Goal: Task Accomplishment & Management: Use online tool/utility

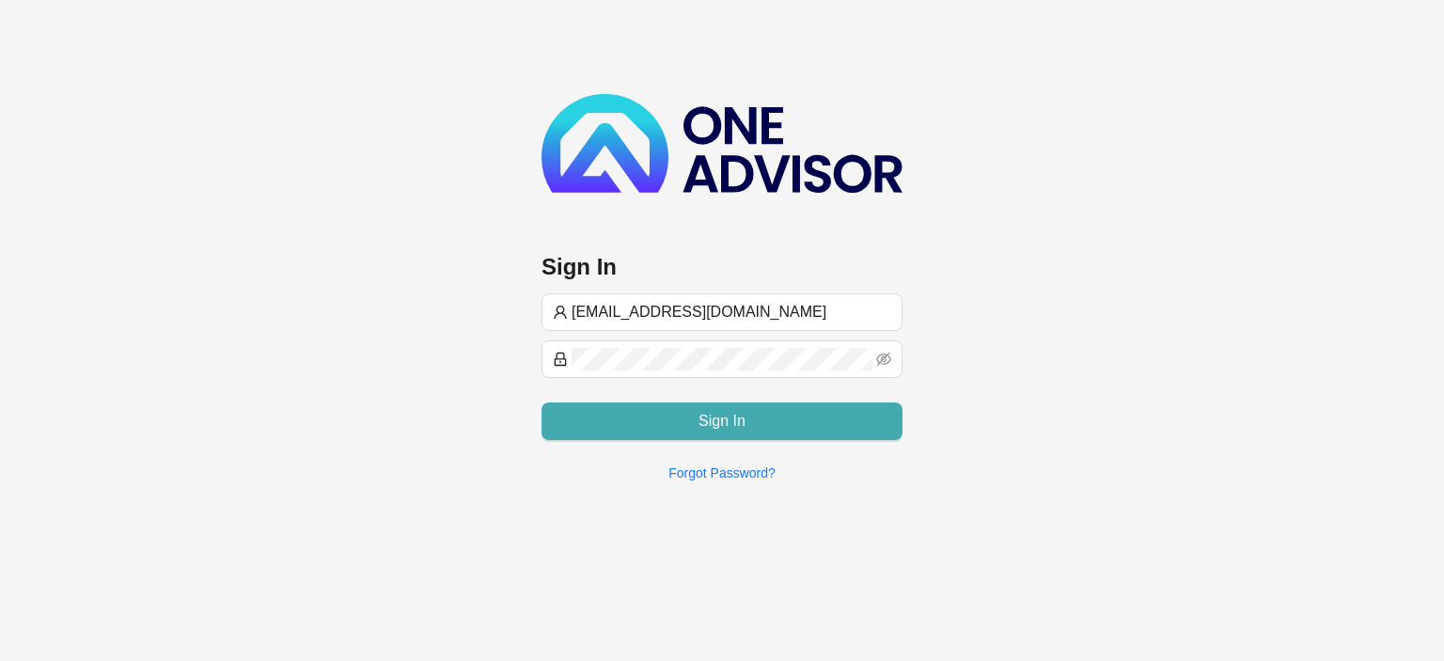
type input "[EMAIL_ADDRESS][DOMAIN_NAME]"
click at [677, 432] on button "Sign In" at bounding box center [721, 421] width 361 height 38
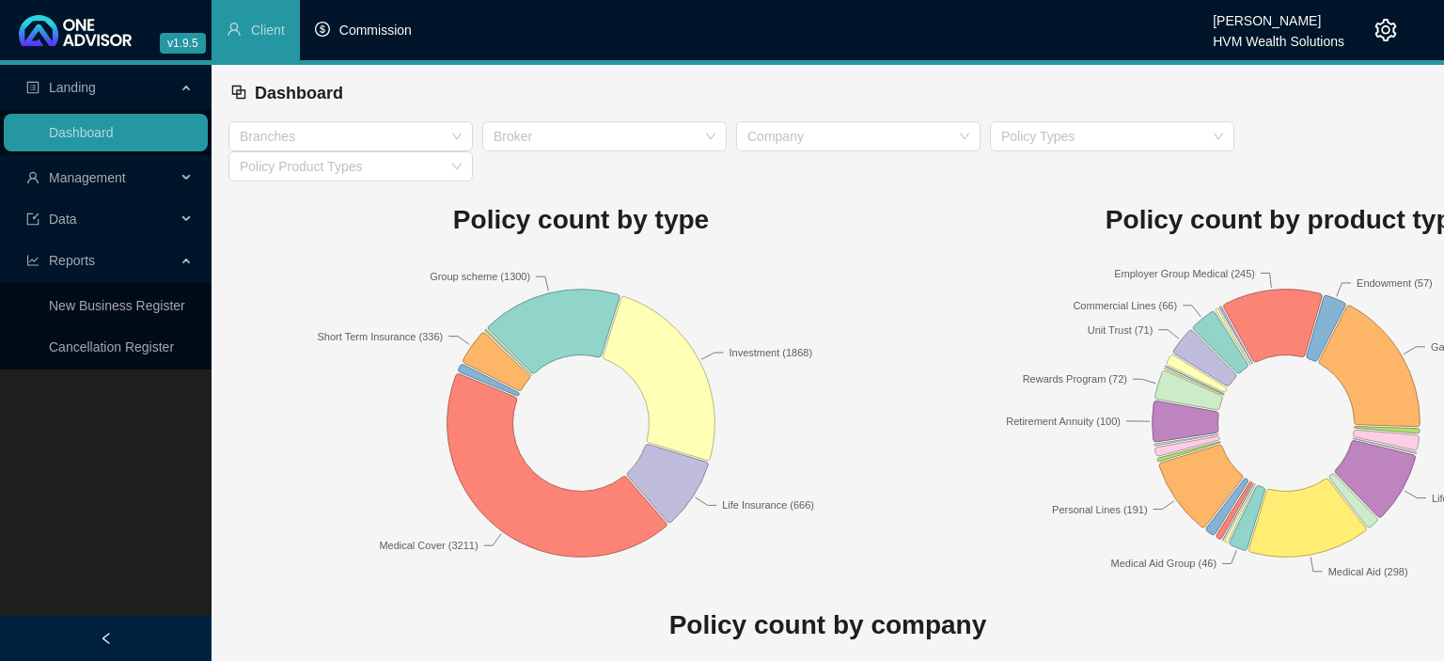
click at [389, 32] on span "Commission" at bounding box center [375, 30] width 72 height 15
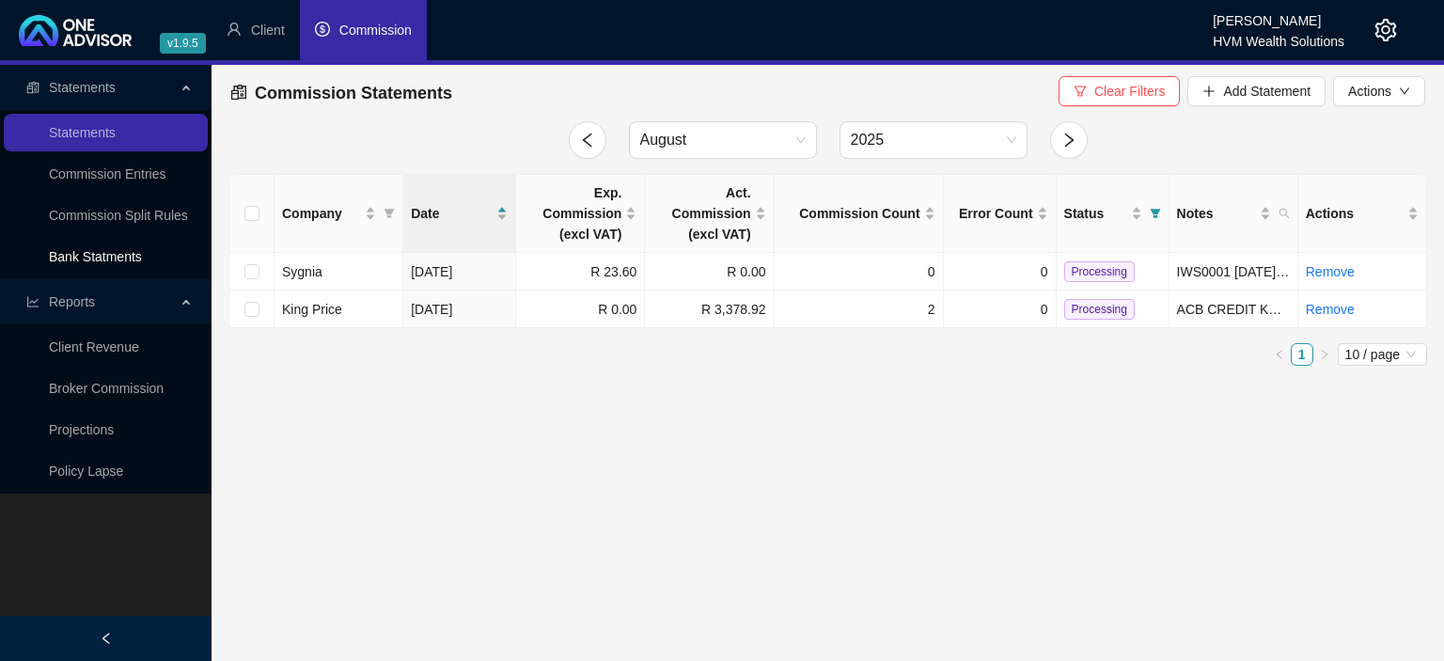
click at [107, 264] on link "Bank Statments" at bounding box center [95, 256] width 93 height 15
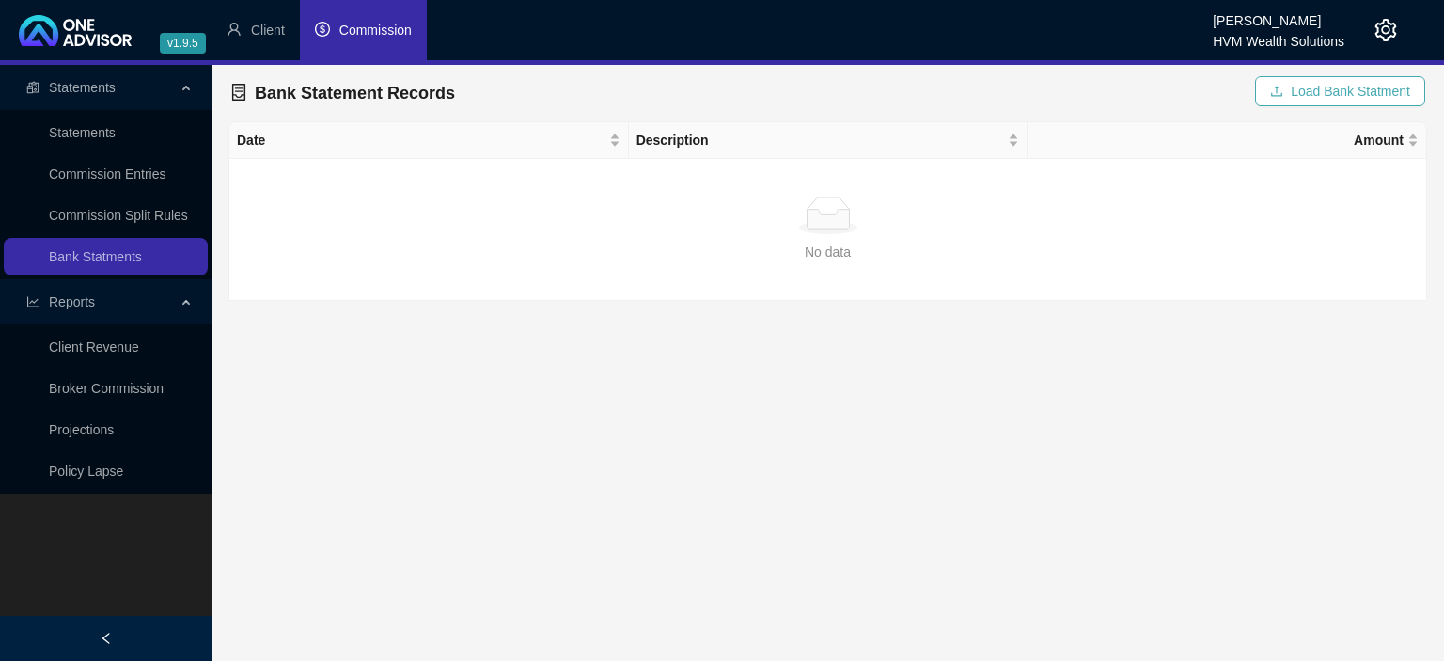
click at [1282, 92] on icon "upload" at bounding box center [1276, 91] width 13 height 13
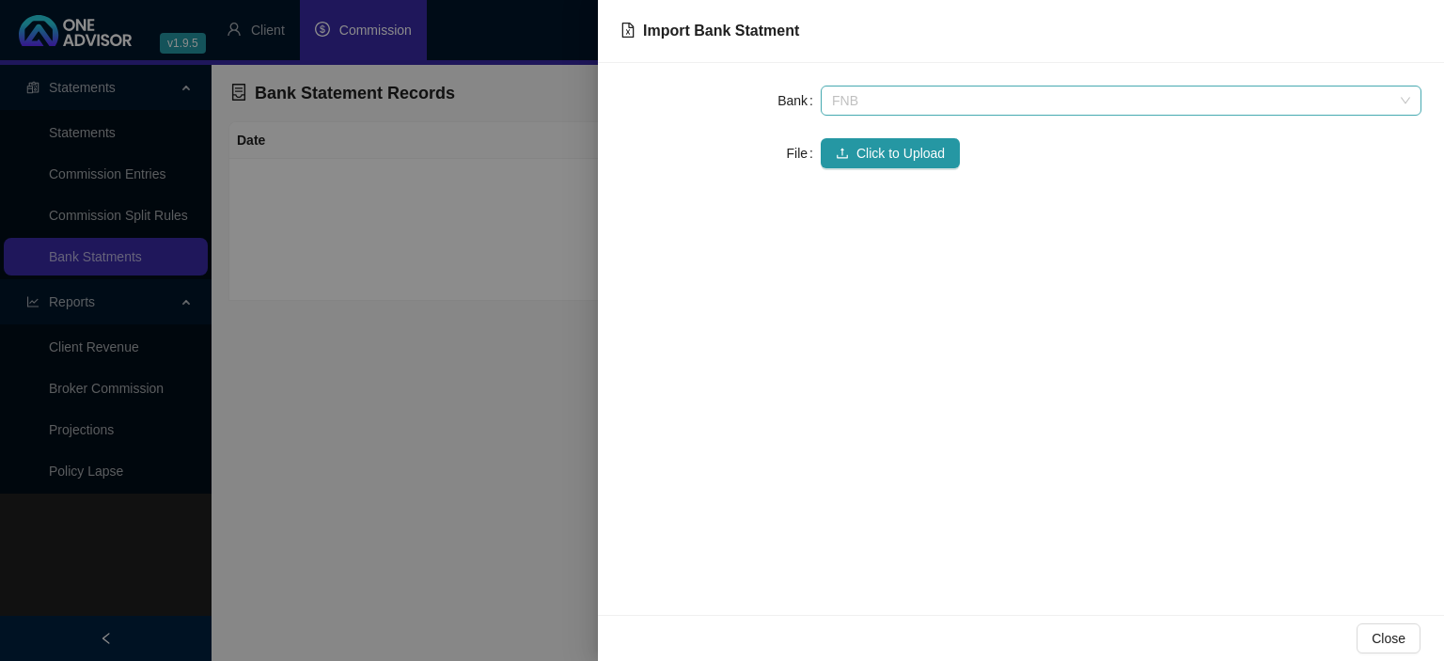
click at [938, 103] on span "FNB" at bounding box center [1121, 100] width 578 height 28
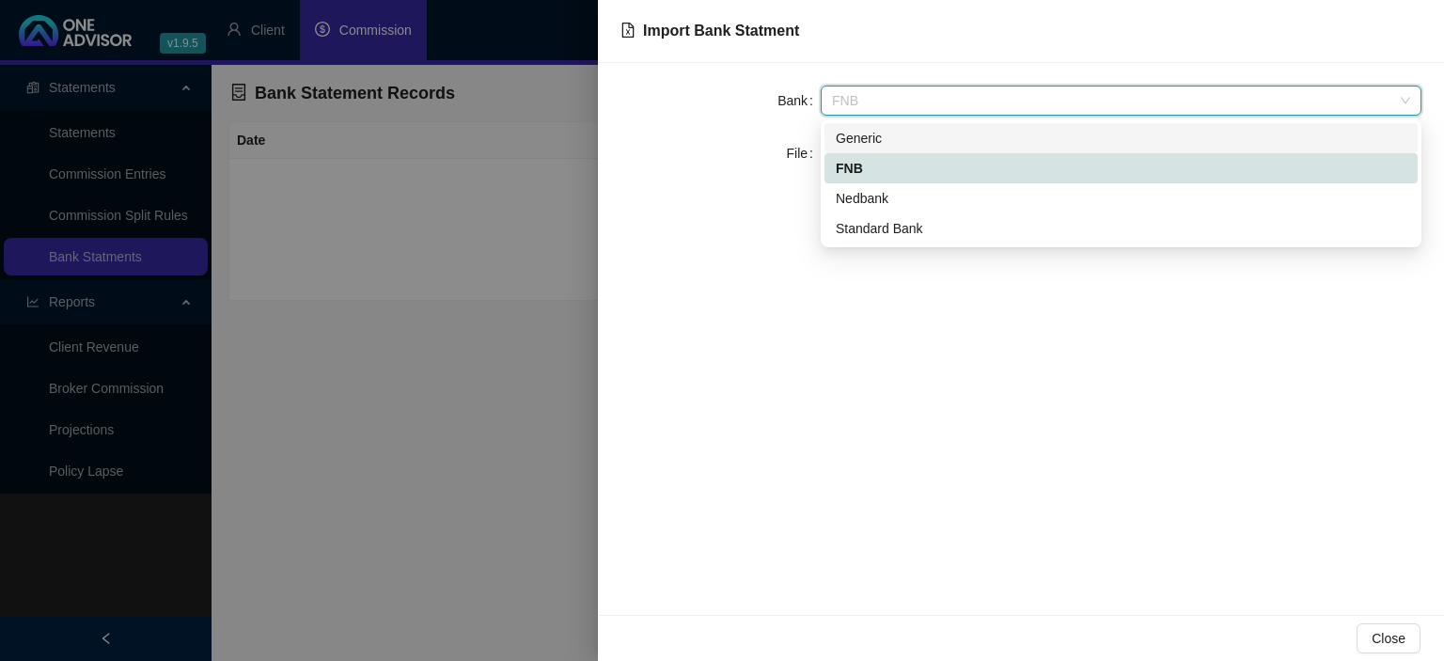
click at [895, 136] on div "Generic" at bounding box center [1121, 138] width 571 height 21
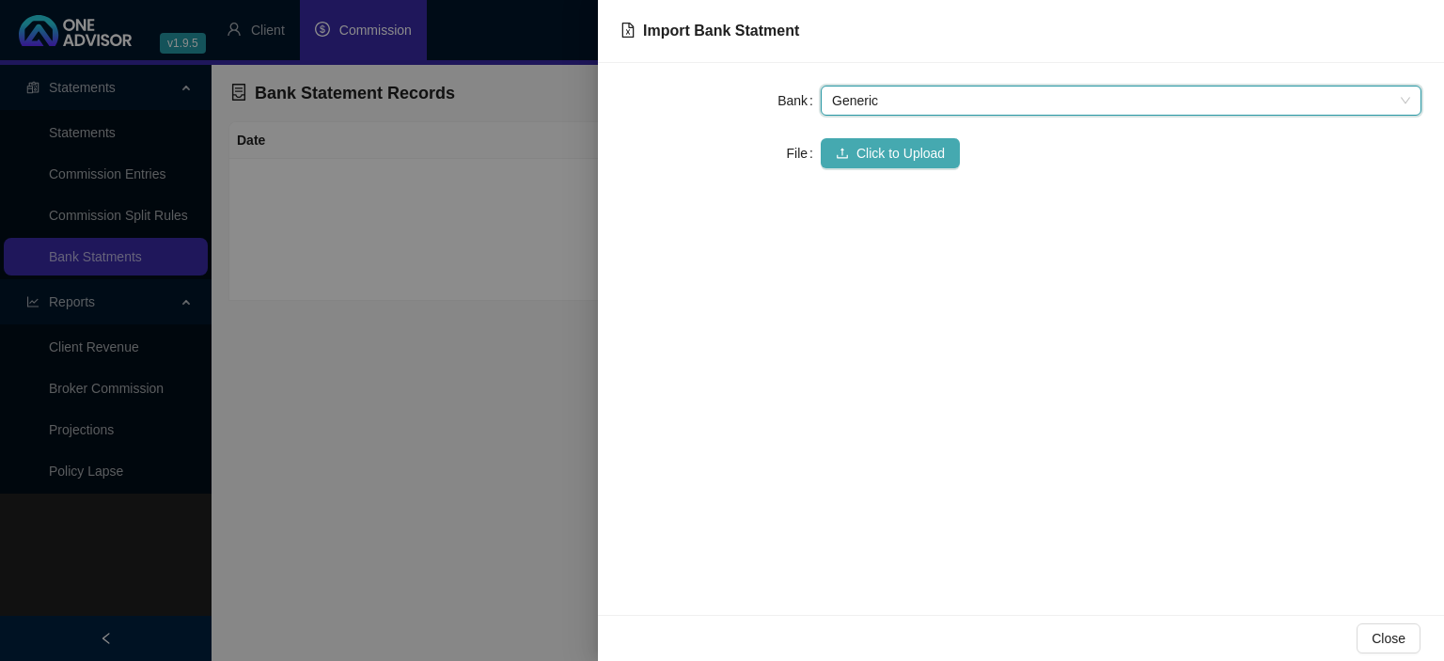
click at [884, 150] on span "Click to Upload" at bounding box center [900, 153] width 88 height 21
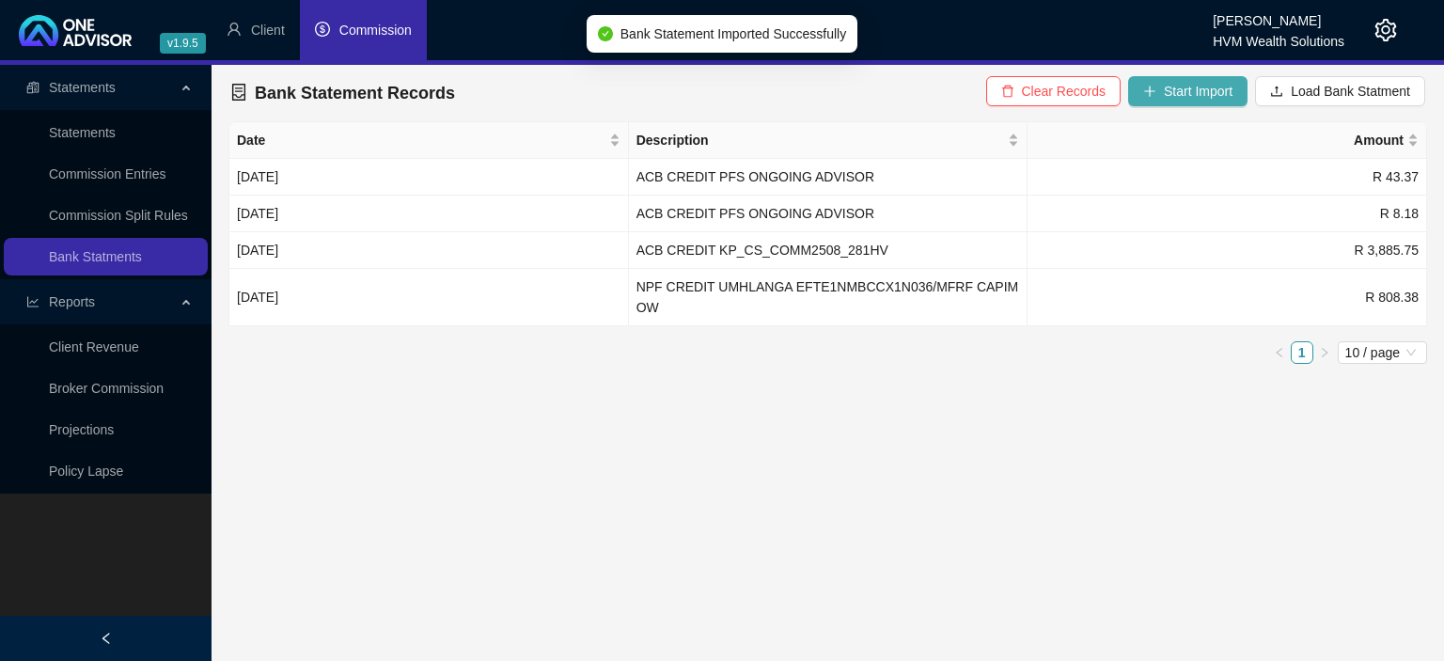
click at [1217, 97] on span "Start Import" at bounding box center [1198, 91] width 69 height 21
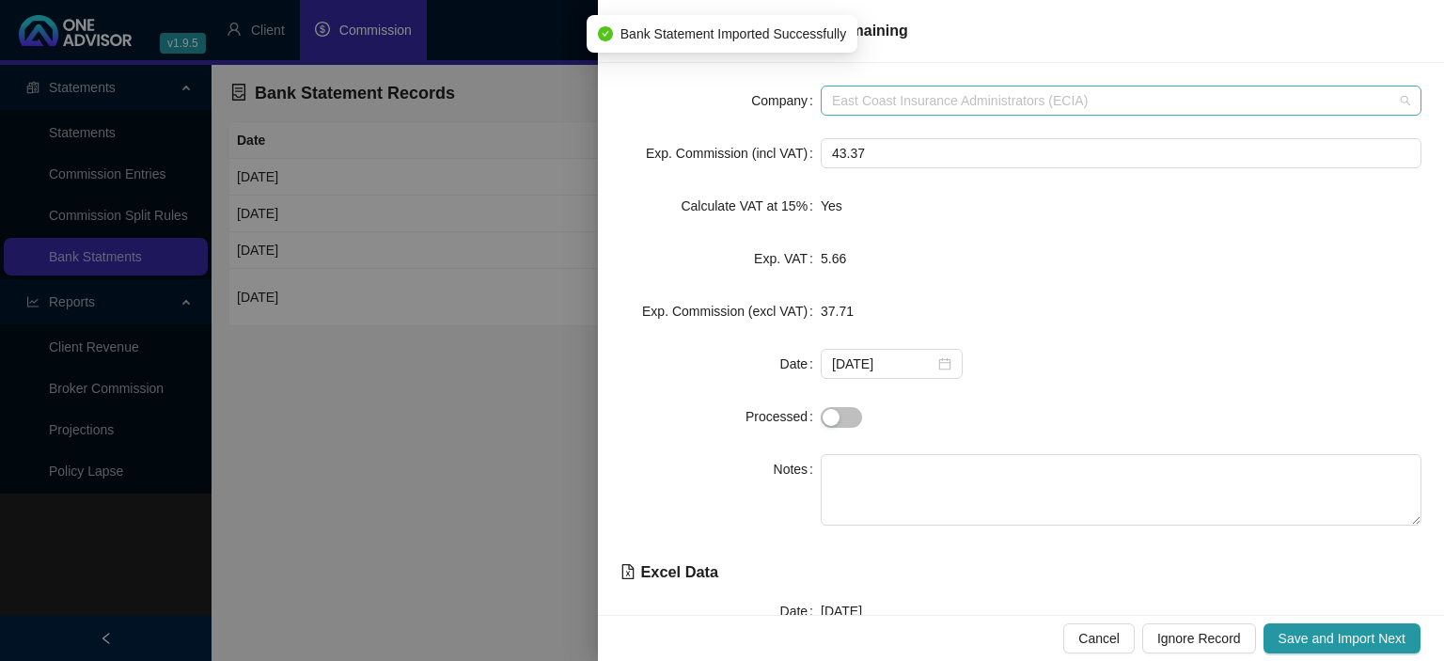
click at [948, 100] on span "East Coast Insurance Administrators (ECIA)" at bounding box center [1121, 100] width 578 height 28
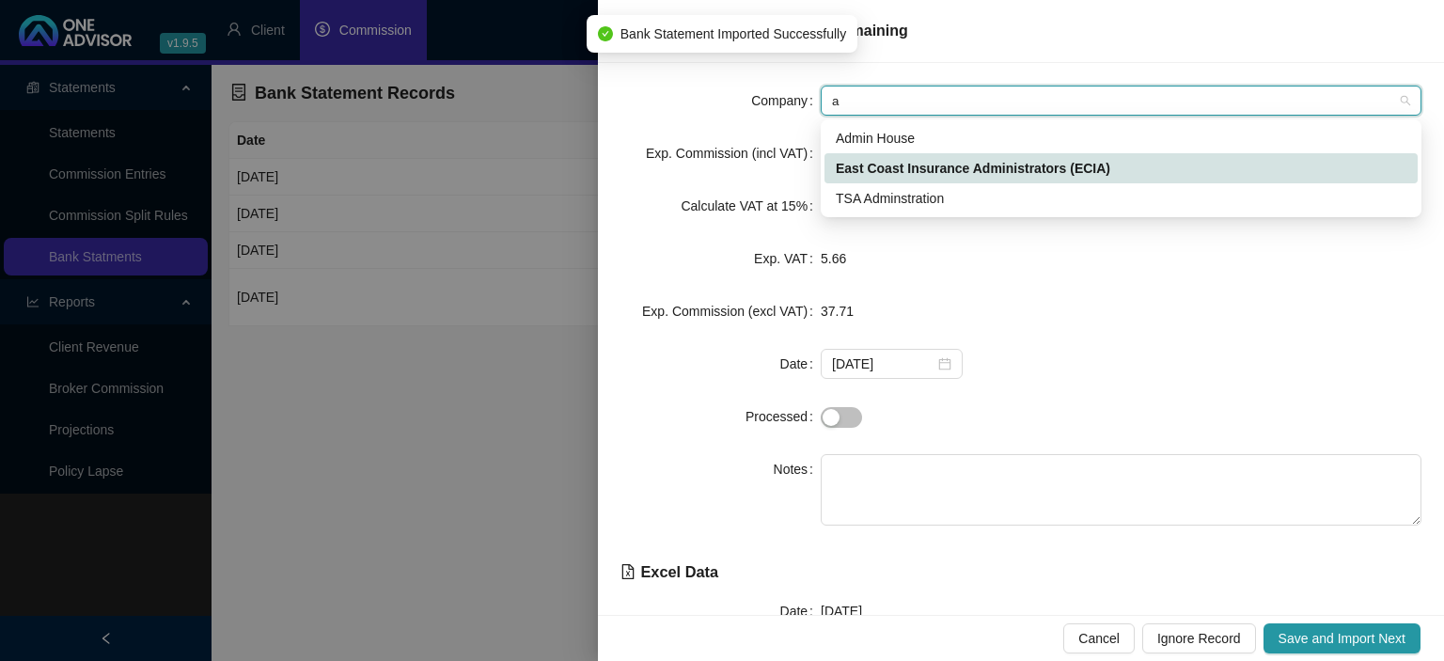
type input "ad"
click at [927, 137] on div "Admin House" at bounding box center [1121, 138] width 571 height 21
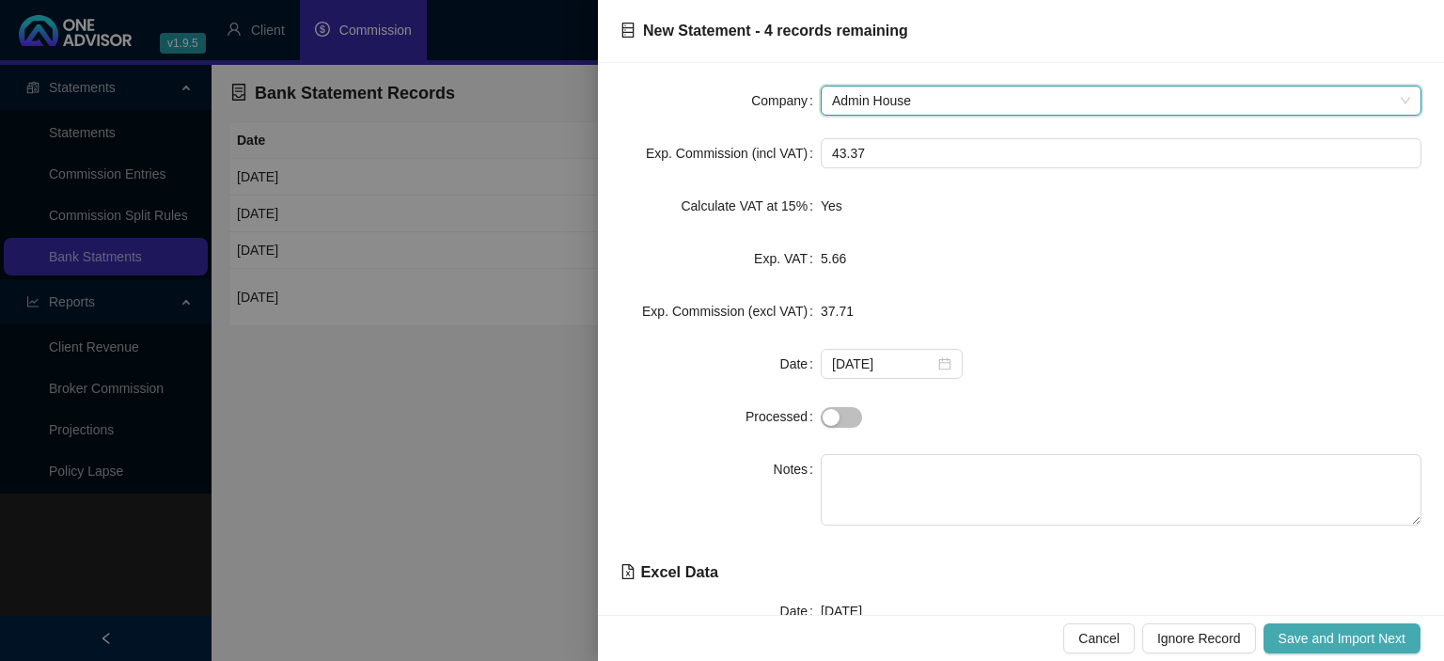
click at [1319, 626] on button "Save and Import Next" at bounding box center [1341, 638] width 157 height 30
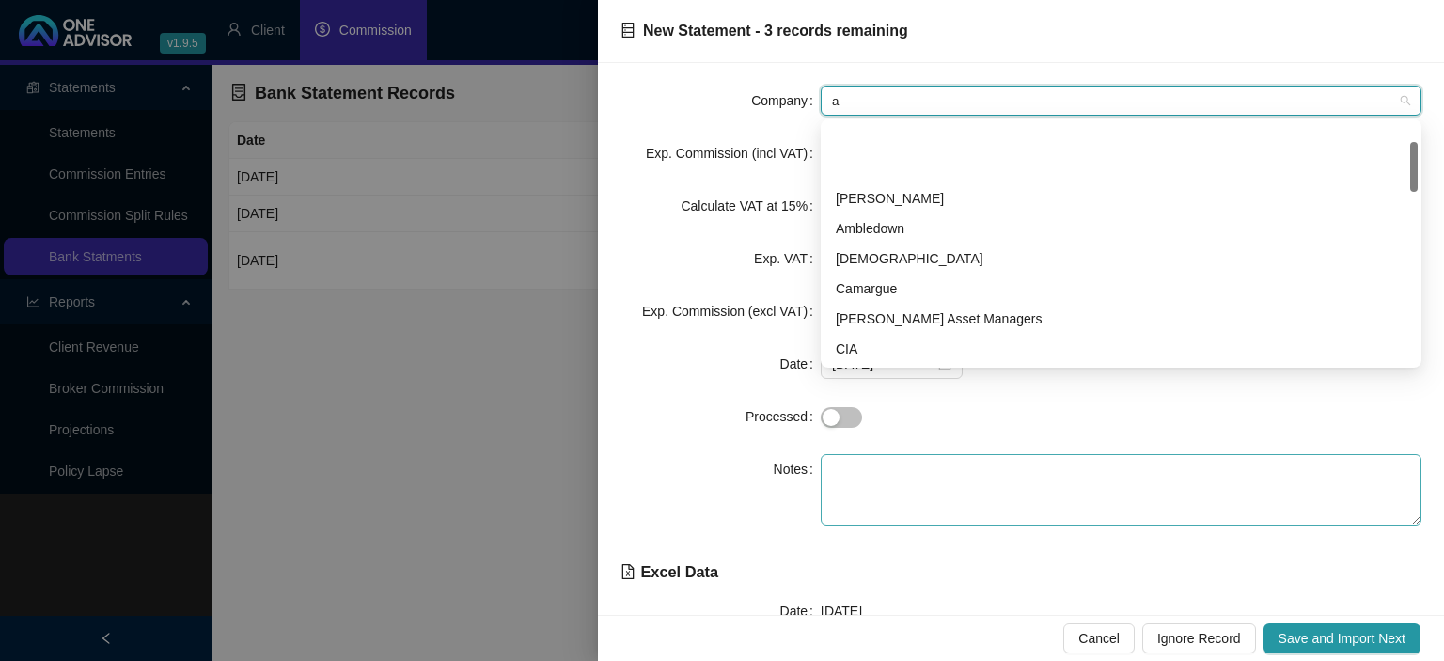
scroll to position [90, 0]
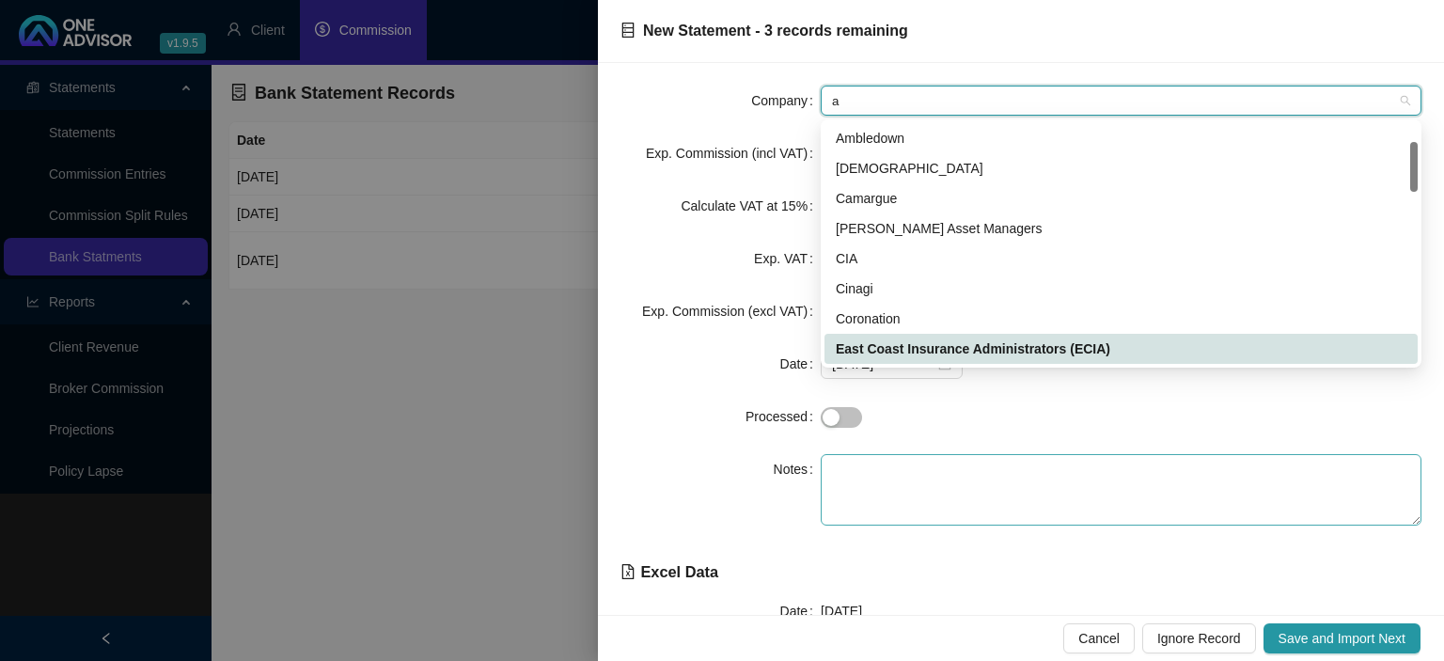
type input "ad"
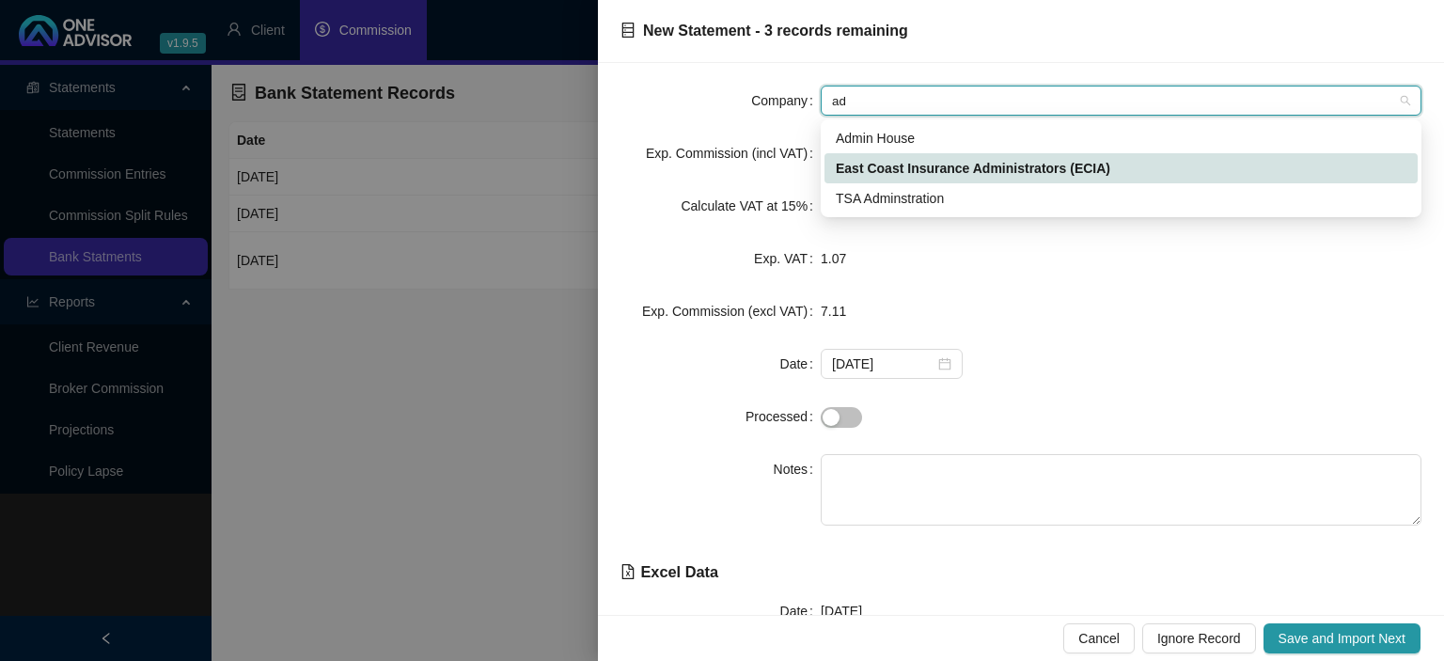
scroll to position [0, 0]
click at [889, 138] on div "Admin House" at bounding box center [1121, 138] width 571 height 21
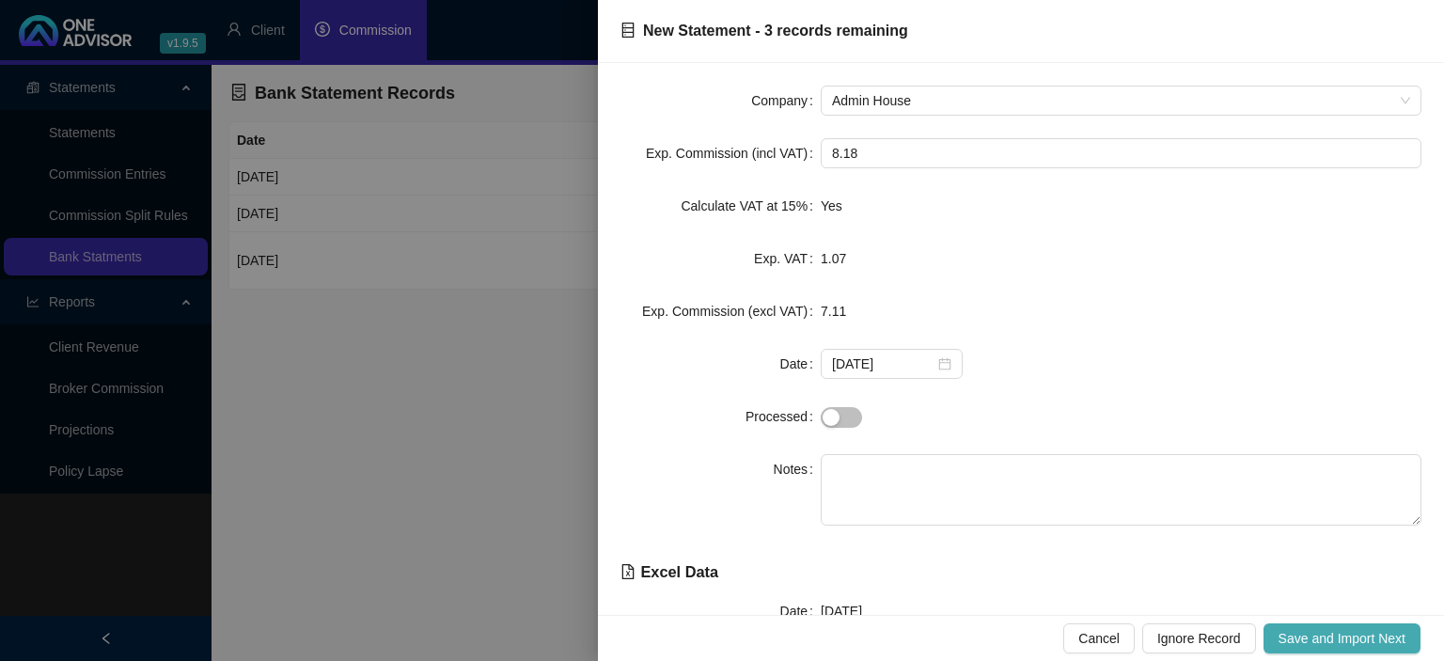
click at [1313, 633] on span "Save and Import Next" at bounding box center [1341, 638] width 127 height 21
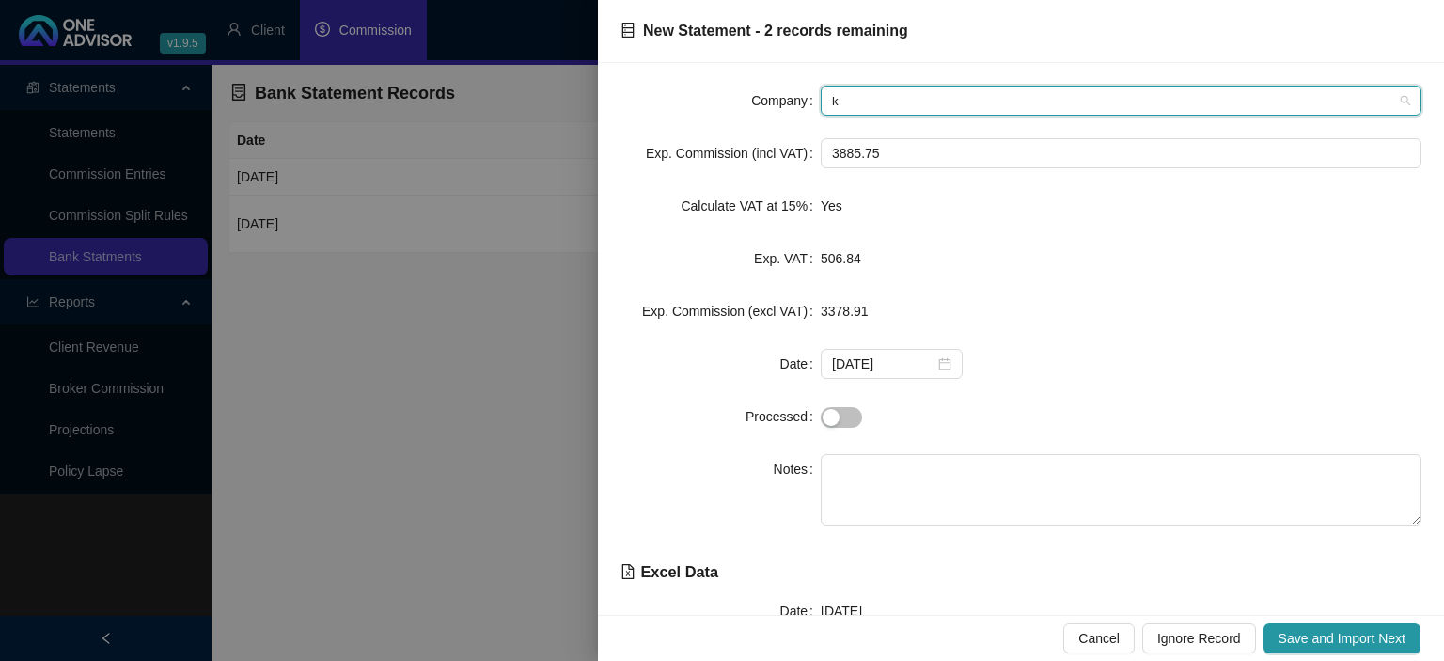
type input "ki"
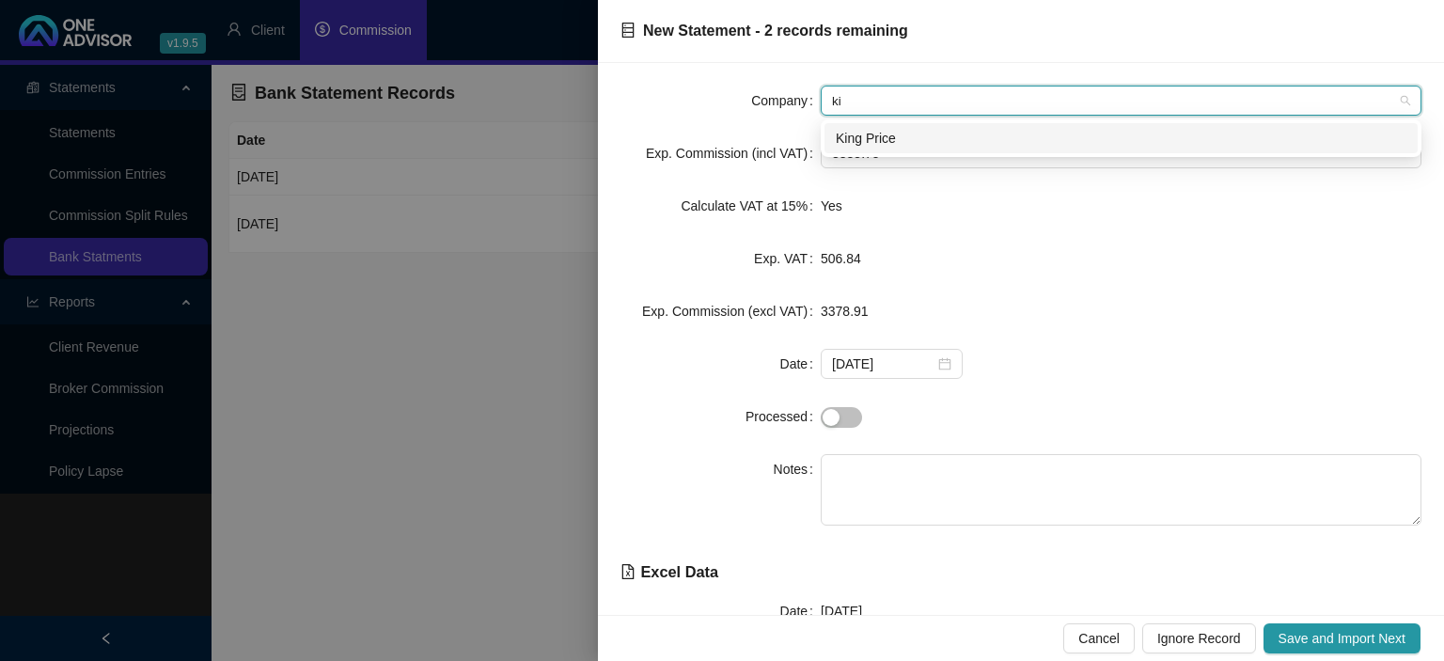
click at [877, 144] on div "King Price" at bounding box center [1121, 138] width 571 height 21
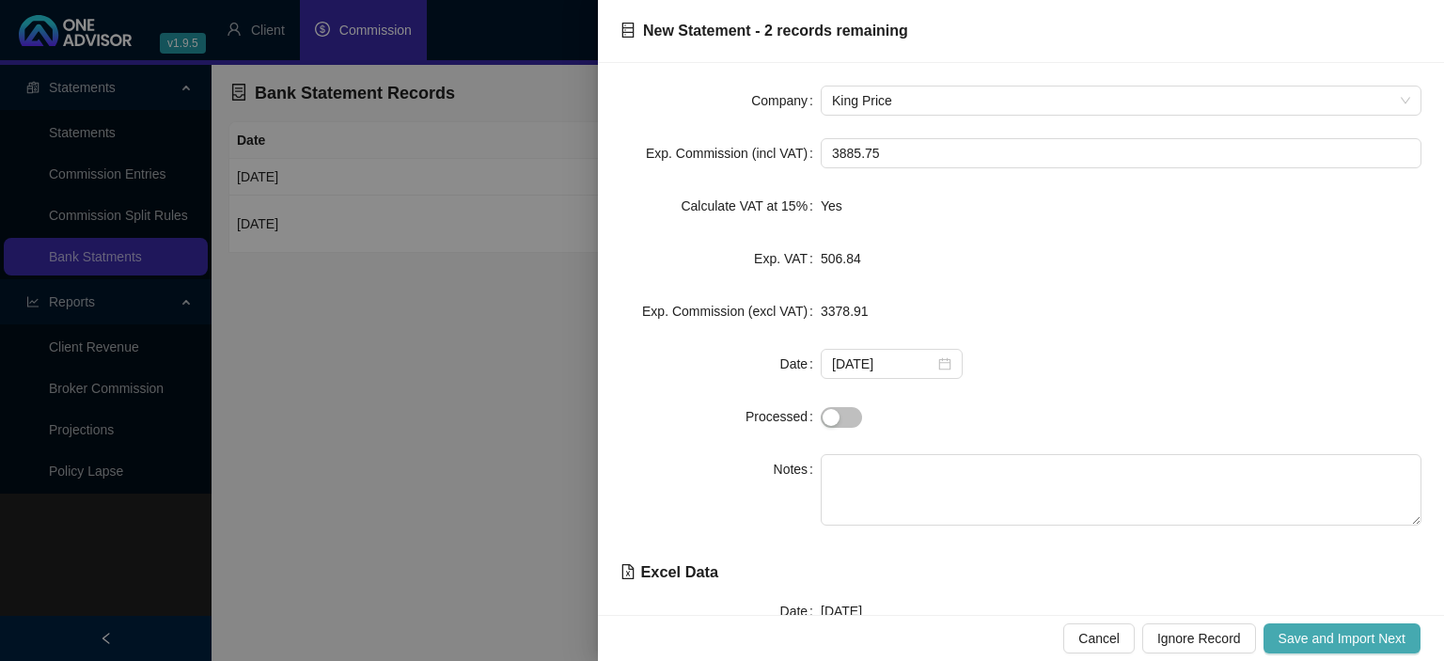
click at [1333, 637] on span "Save and Import Next" at bounding box center [1341, 638] width 127 height 21
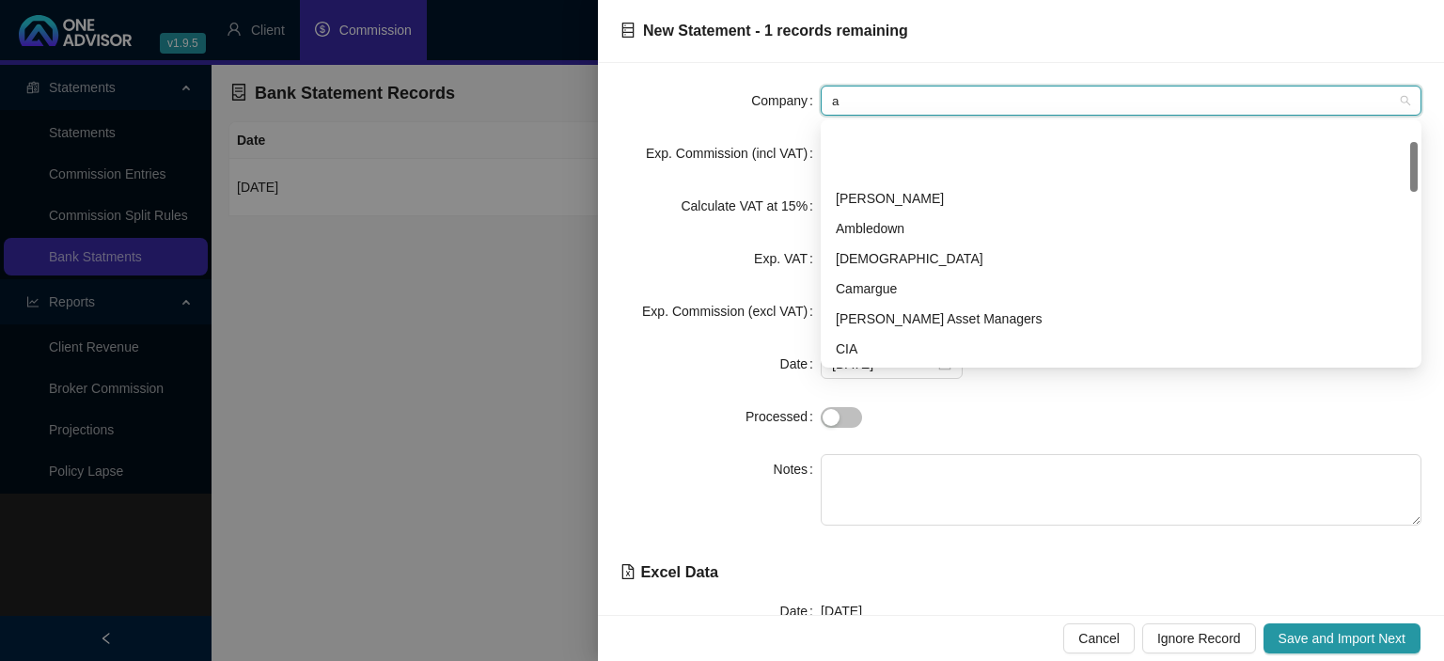
type input "ad"
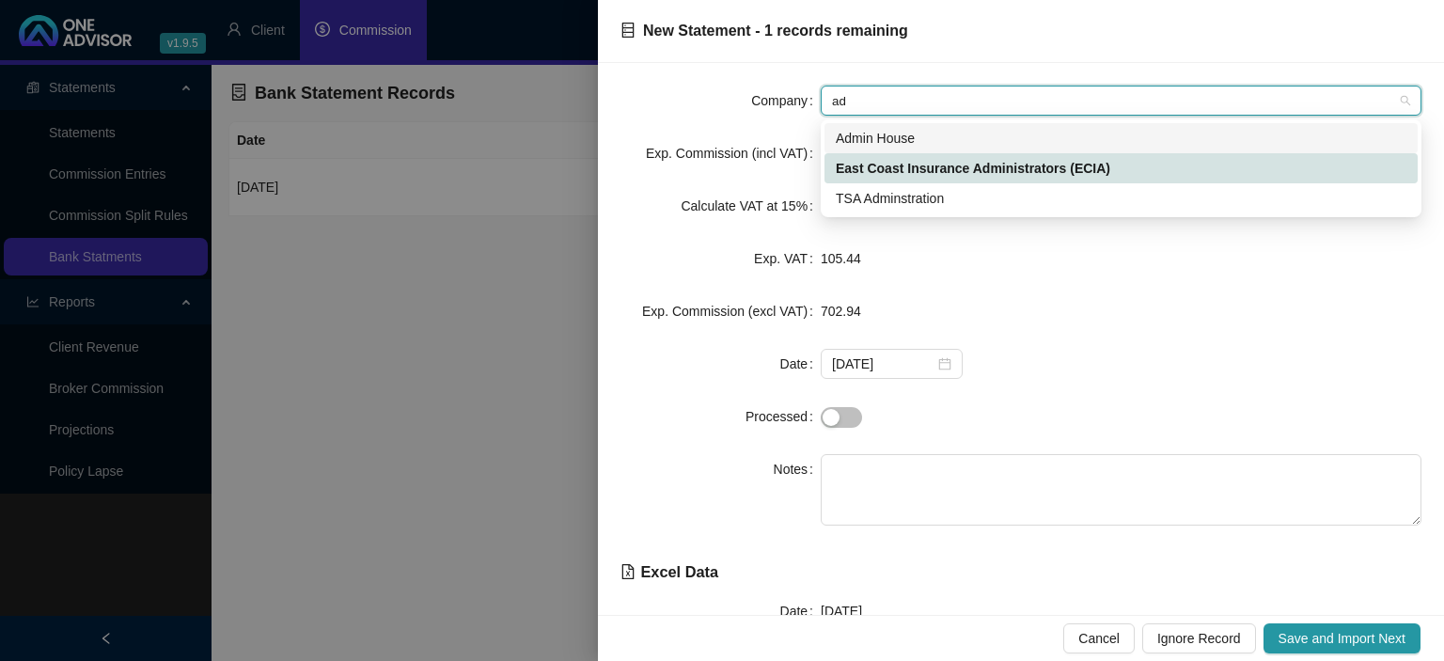
click at [886, 137] on div "Admin House" at bounding box center [1121, 138] width 571 height 21
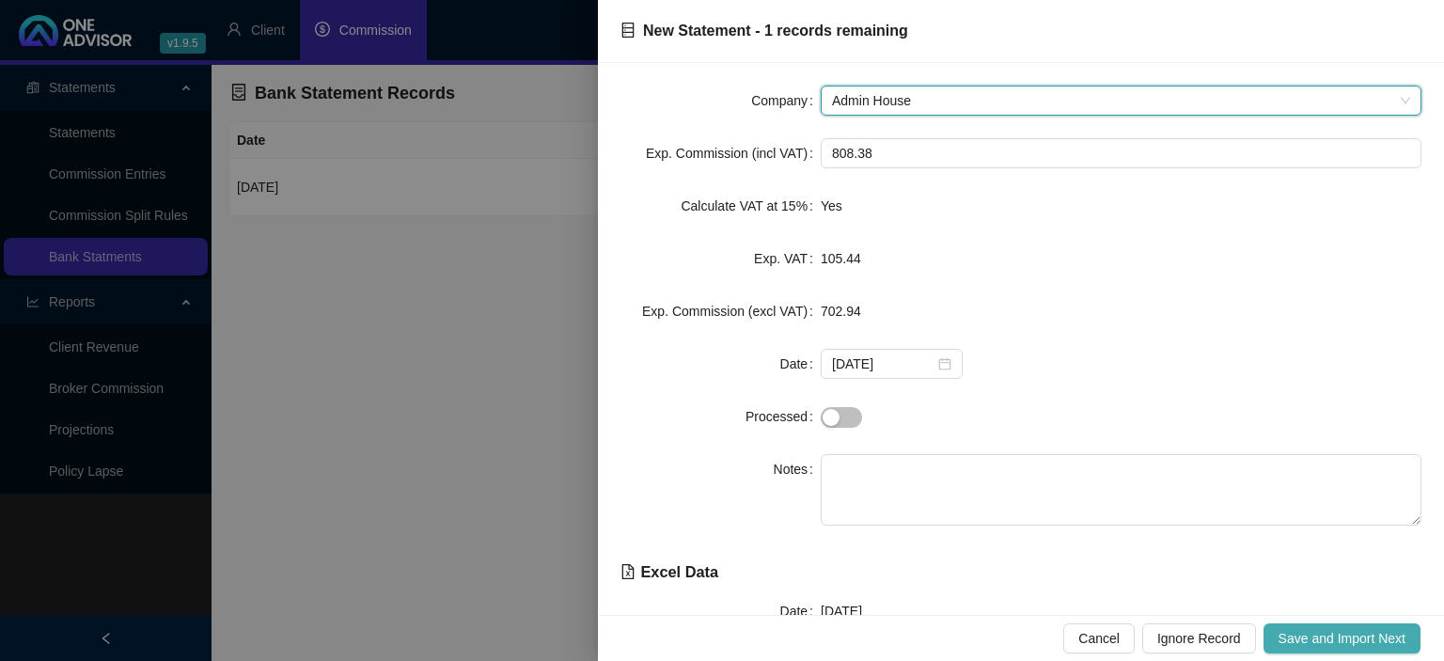
click at [1289, 641] on span "Save and Import Next" at bounding box center [1341, 638] width 127 height 21
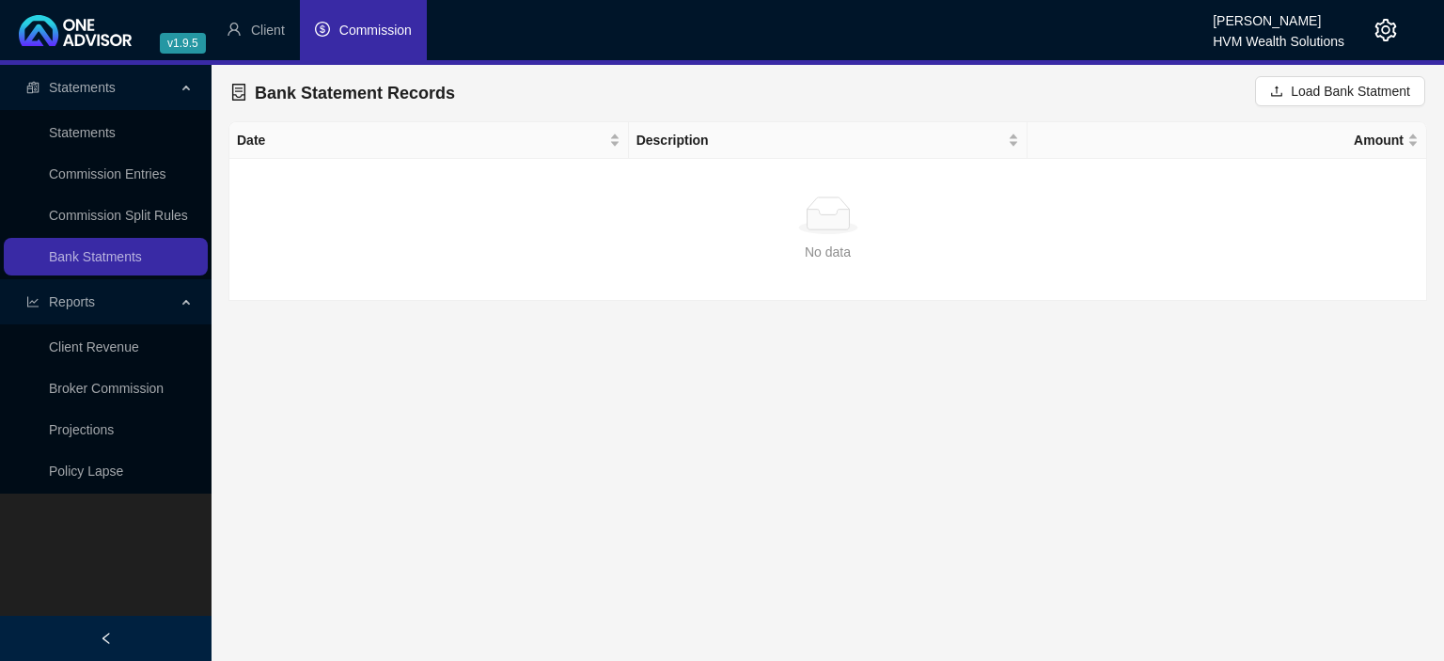
click at [370, 32] on span "Commission" at bounding box center [375, 30] width 72 height 15
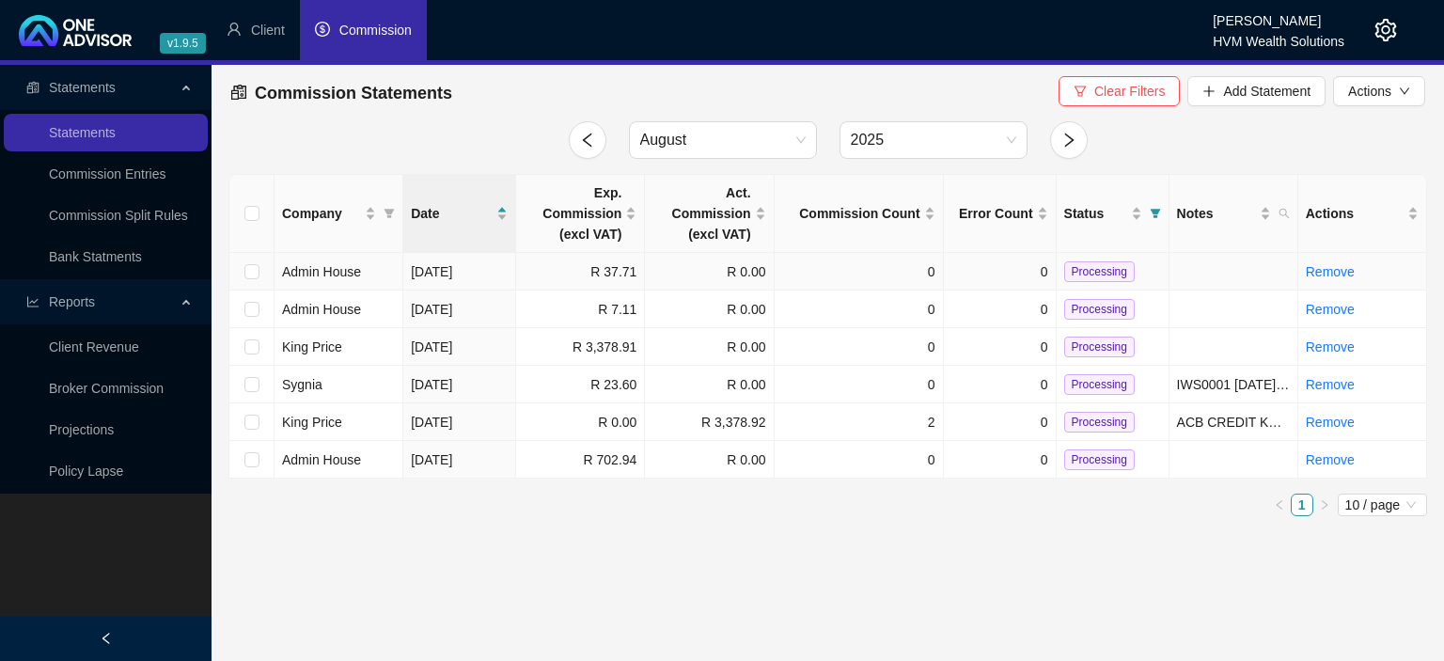
click at [325, 268] on span "Admin House" at bounding box center [321, 271] width 79 height 15
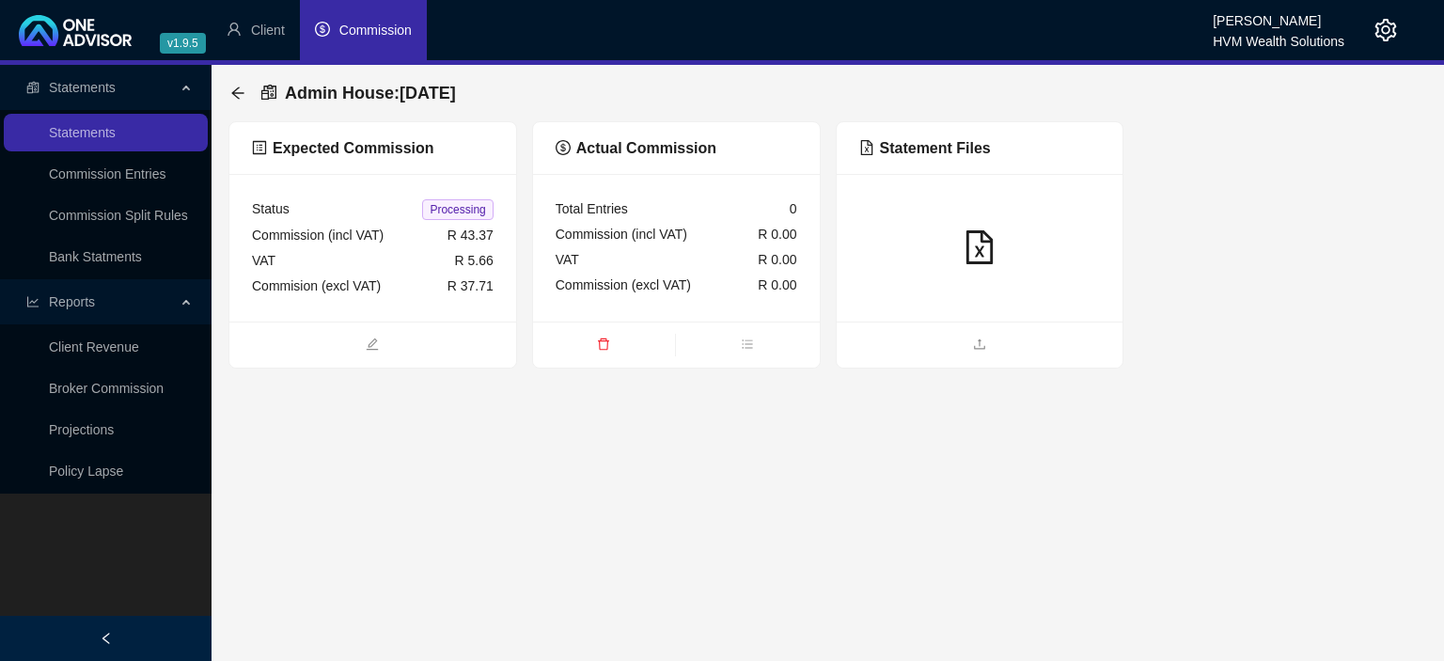
click at [446, 264] on div "VAT R 5.66" at bounding box center [373, 260] width 242 height 25
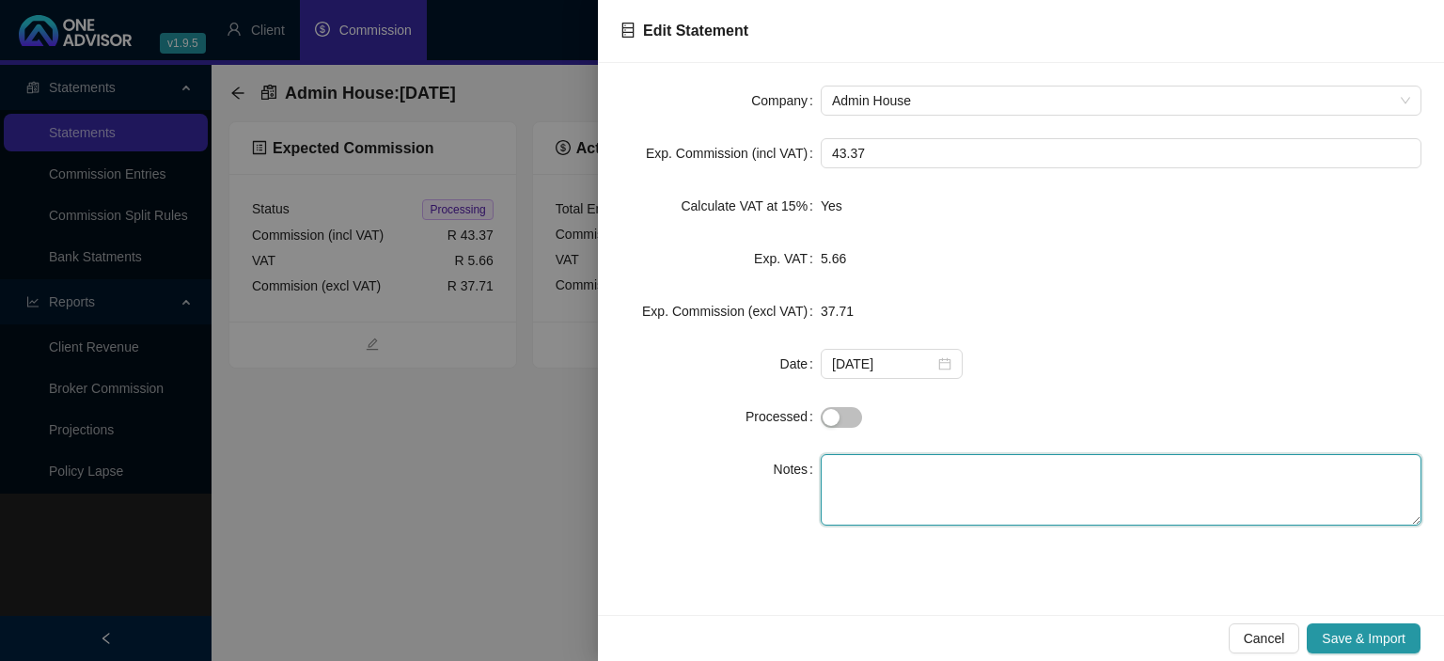
click at [853, 462] on textarea at bounding box center [1121, 489] width 601 height 71
paste textarea "ACB CREDIT PFS ONGOING ADVISOR"
type textarea "ACB CREDIT PFS ONGOING ADVISOR"
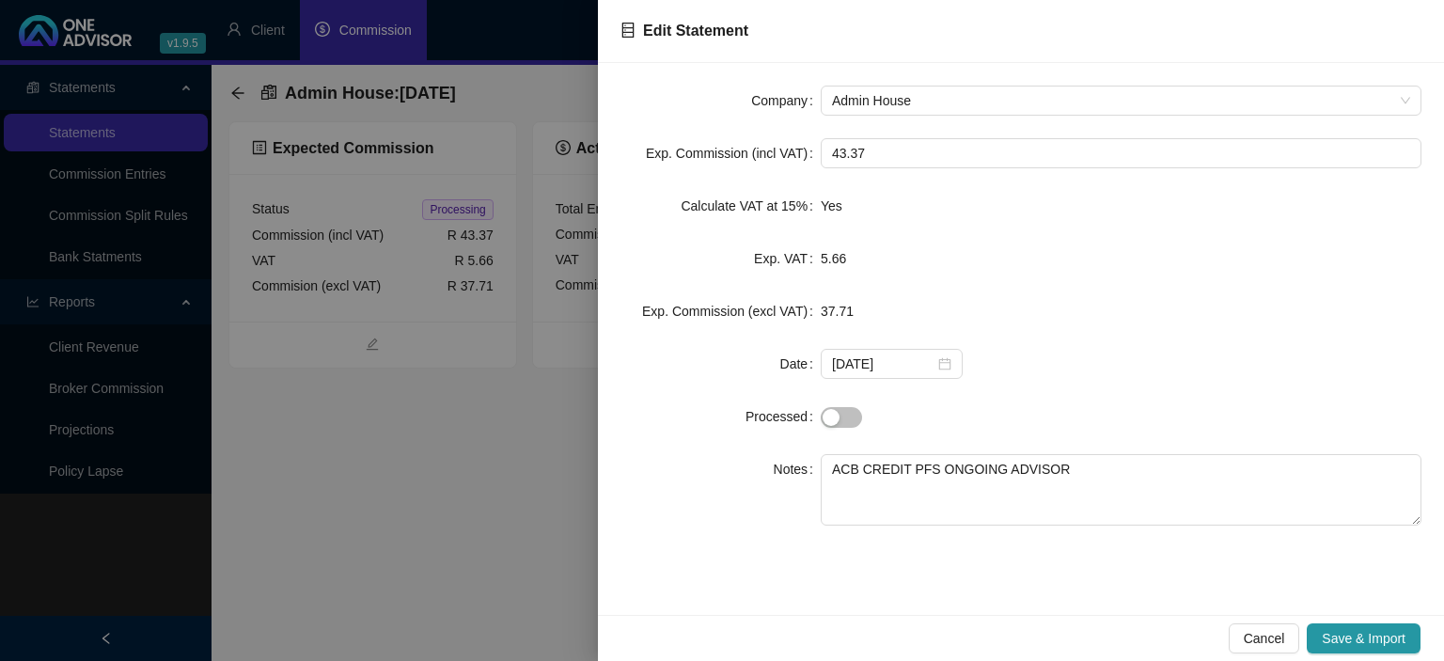
click at [1391, 415] on div at bounding box center [1121, 416] width 601 height 22
click at [1358, 630] on span "Save & Import" at bounding box center [1364, 638] width 84 height 21
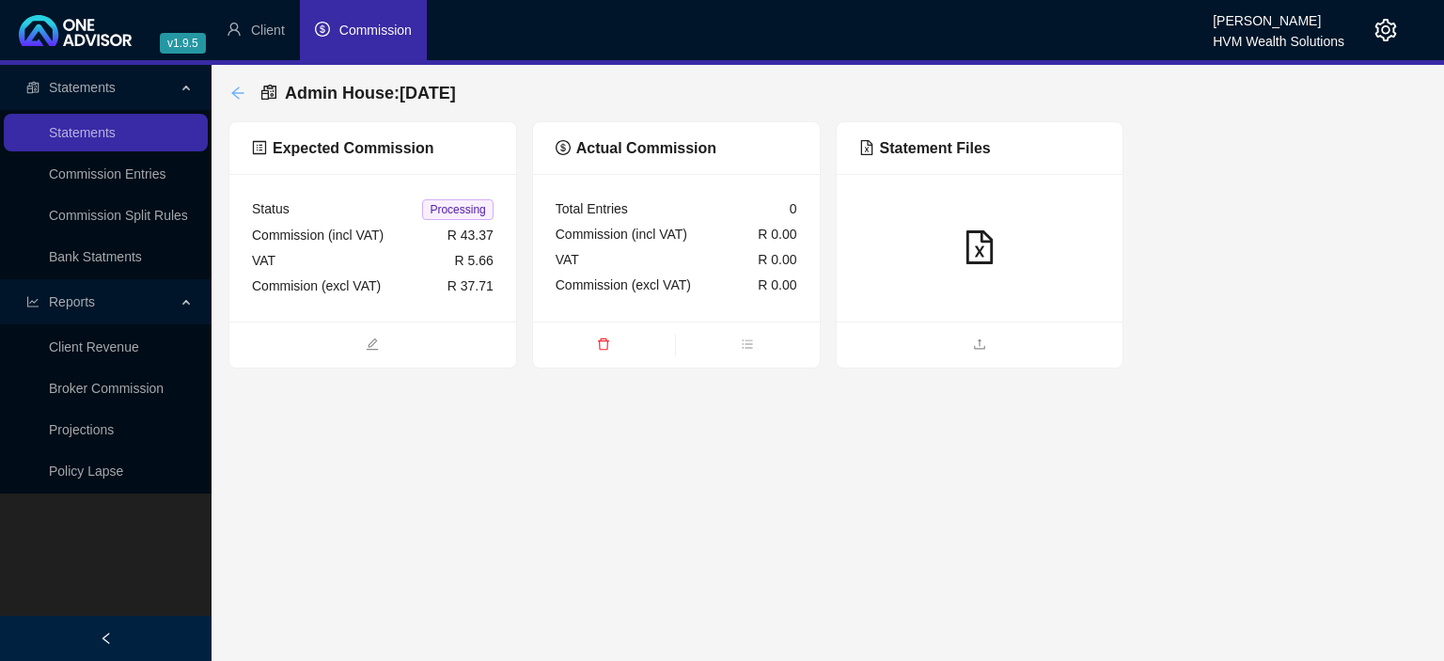
click at [238, 89] on icon "arrow-left" at bounding box center [237, 93] width 15 height 15
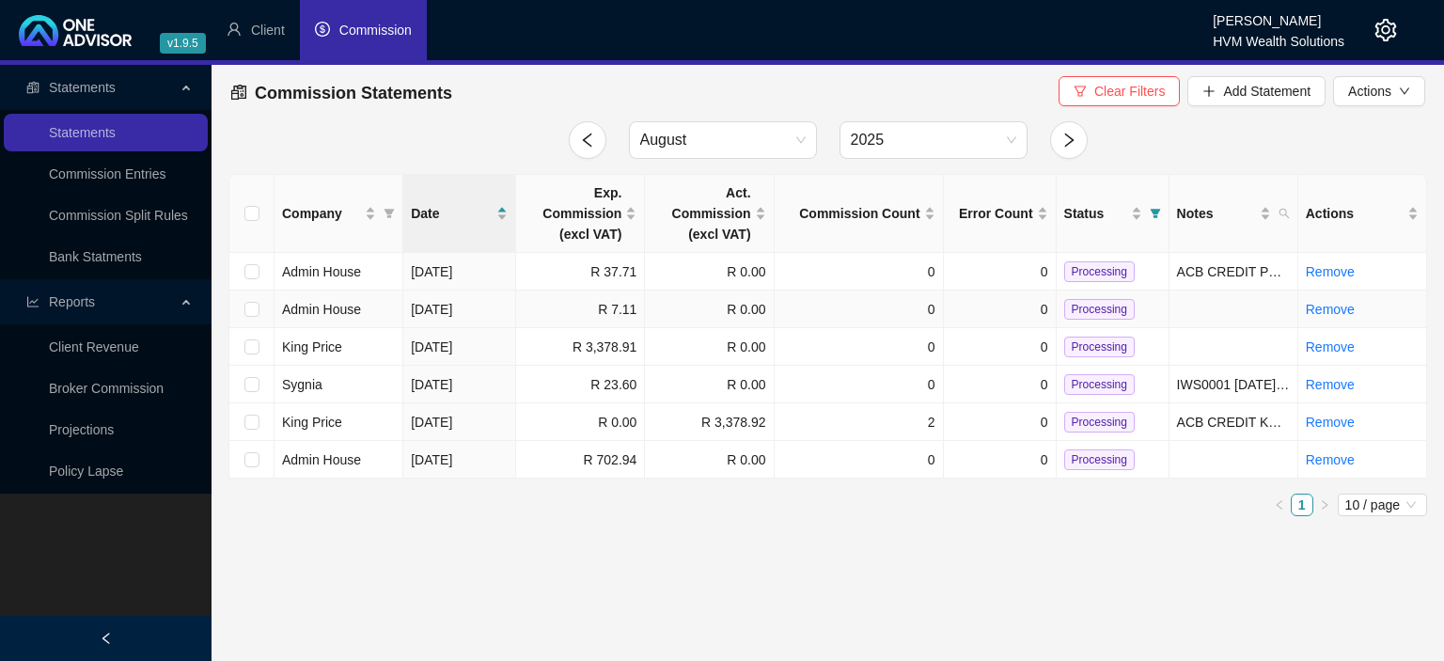
click at [341, 306] on span "Admin House" at bounding box center [321, 309] width 79 height 15
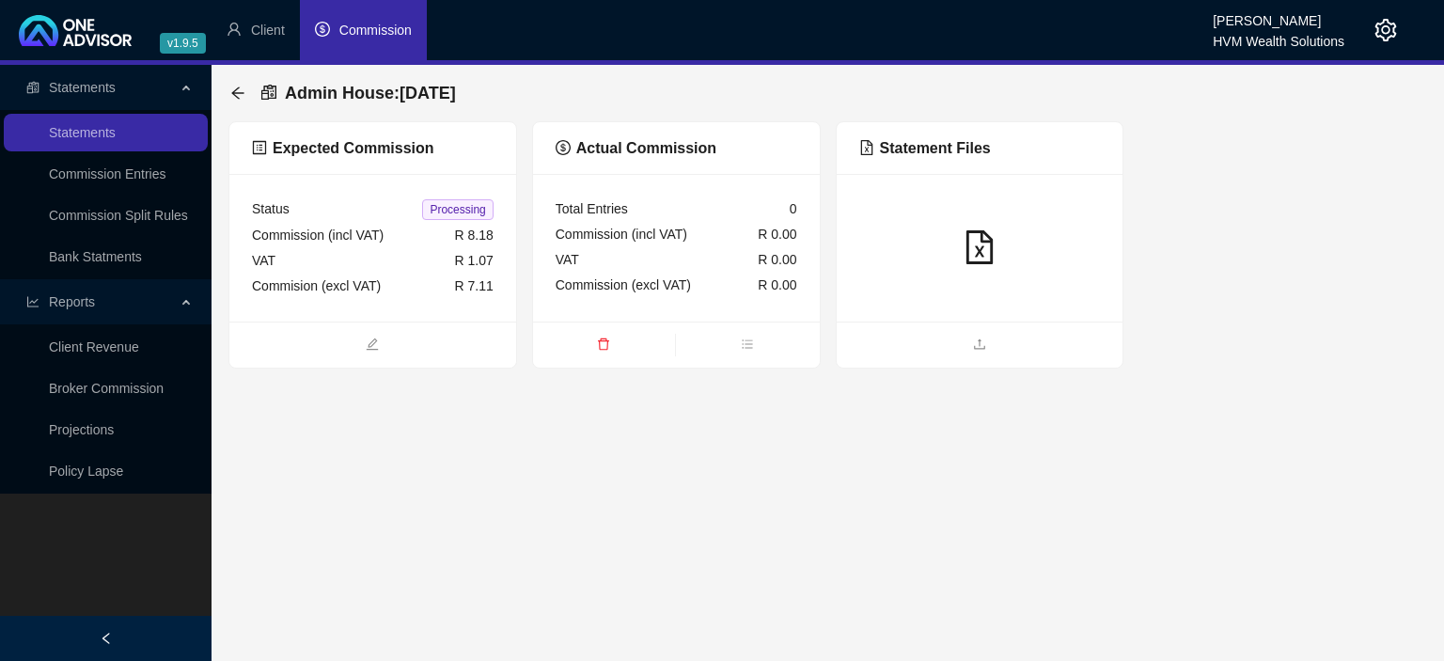
click at [426, 287] on div "Commision (excl VAT) R 7.11" at bounding box center [373, 286] width 242 height 25
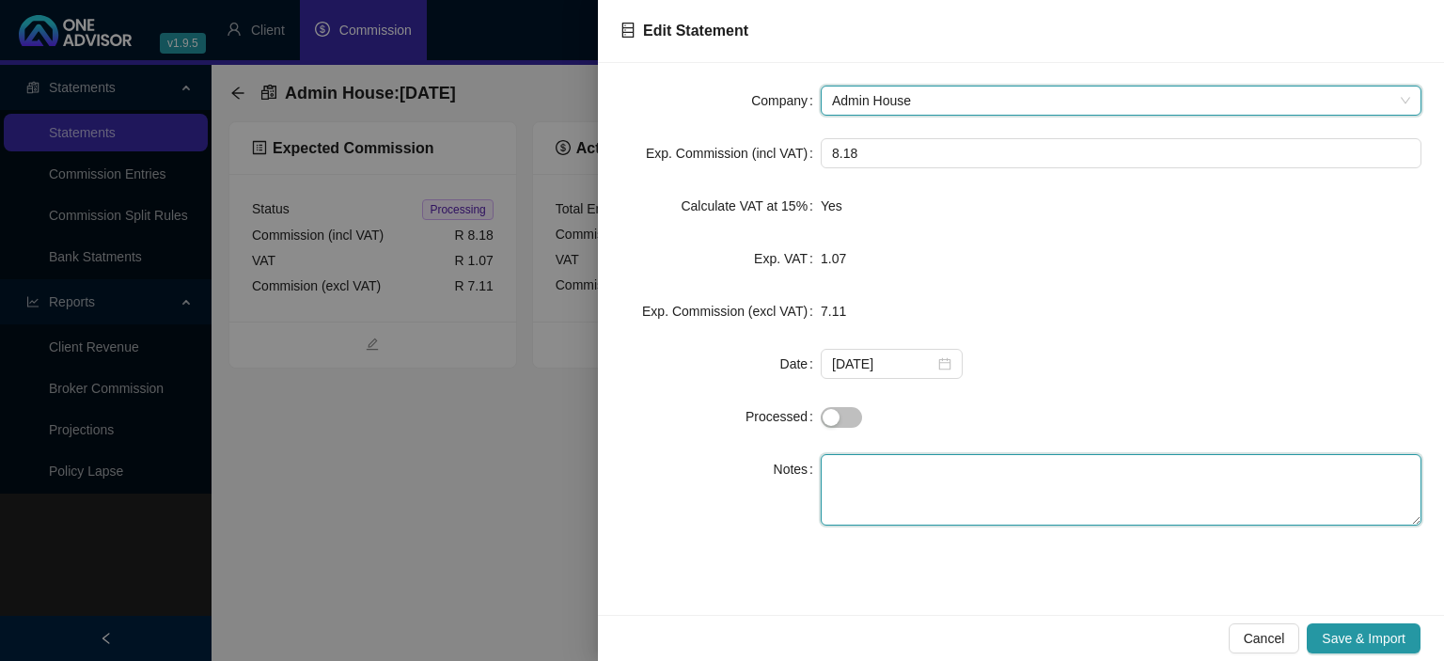
click at [889, 476] on textarea at bounding box center [1121, 489] width 601 height 71
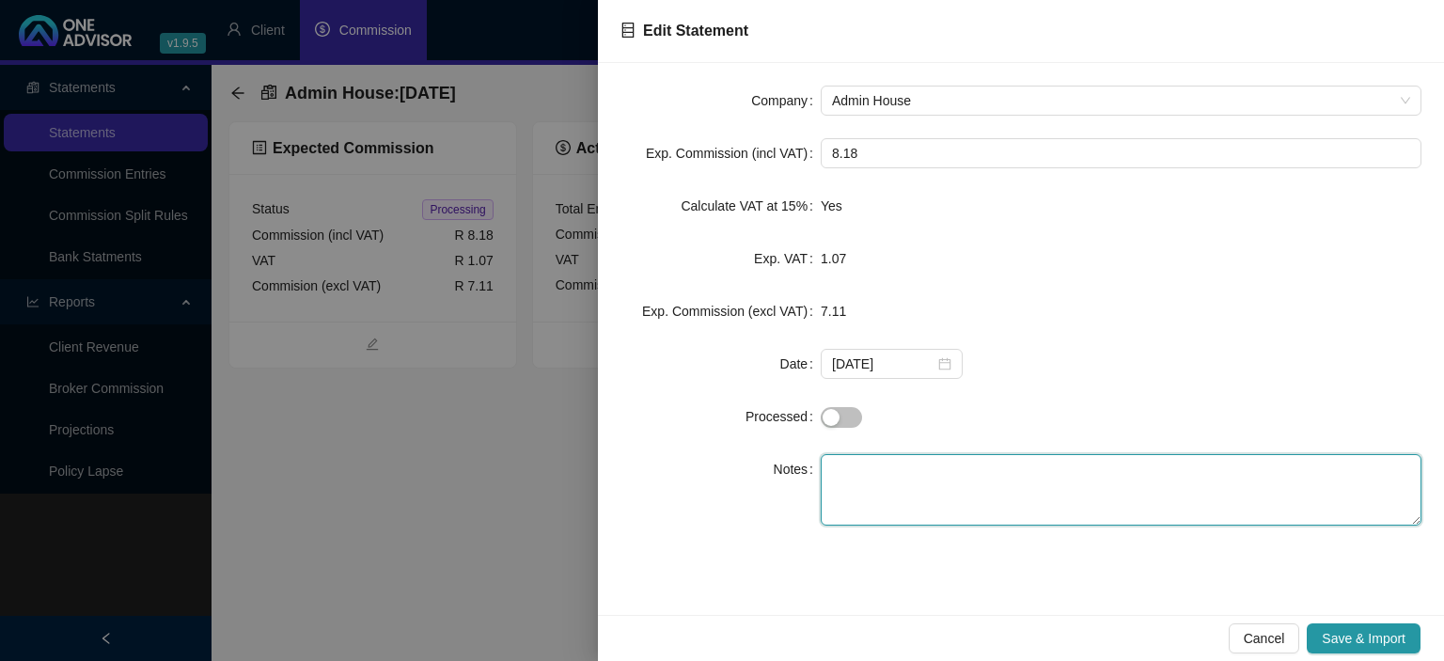
paste textarea "ACB CREDIT PFS ONGOING ADVISOR"
type textarea "ACB CREDIT PFS ONGOING ADVISOR"
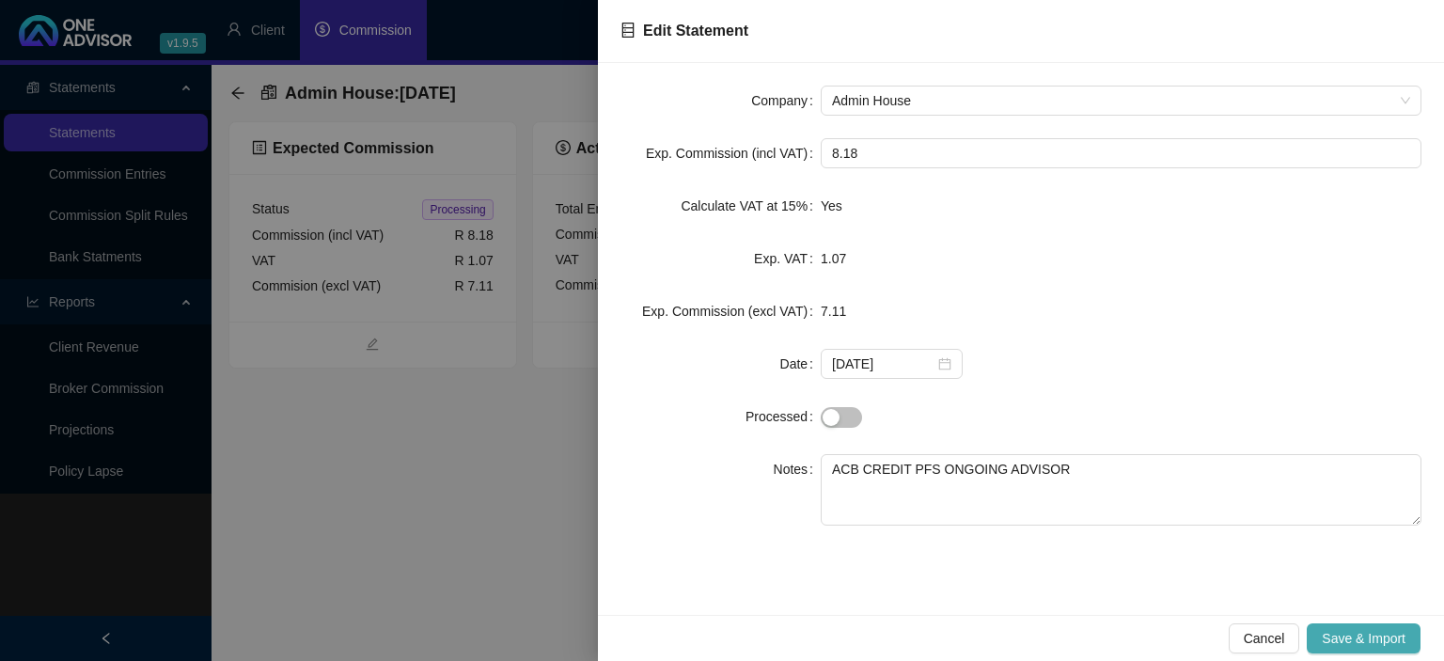
click at [1342, 635] on span "Save & Import" at bounding box center [1364, 638] width 84 height 21
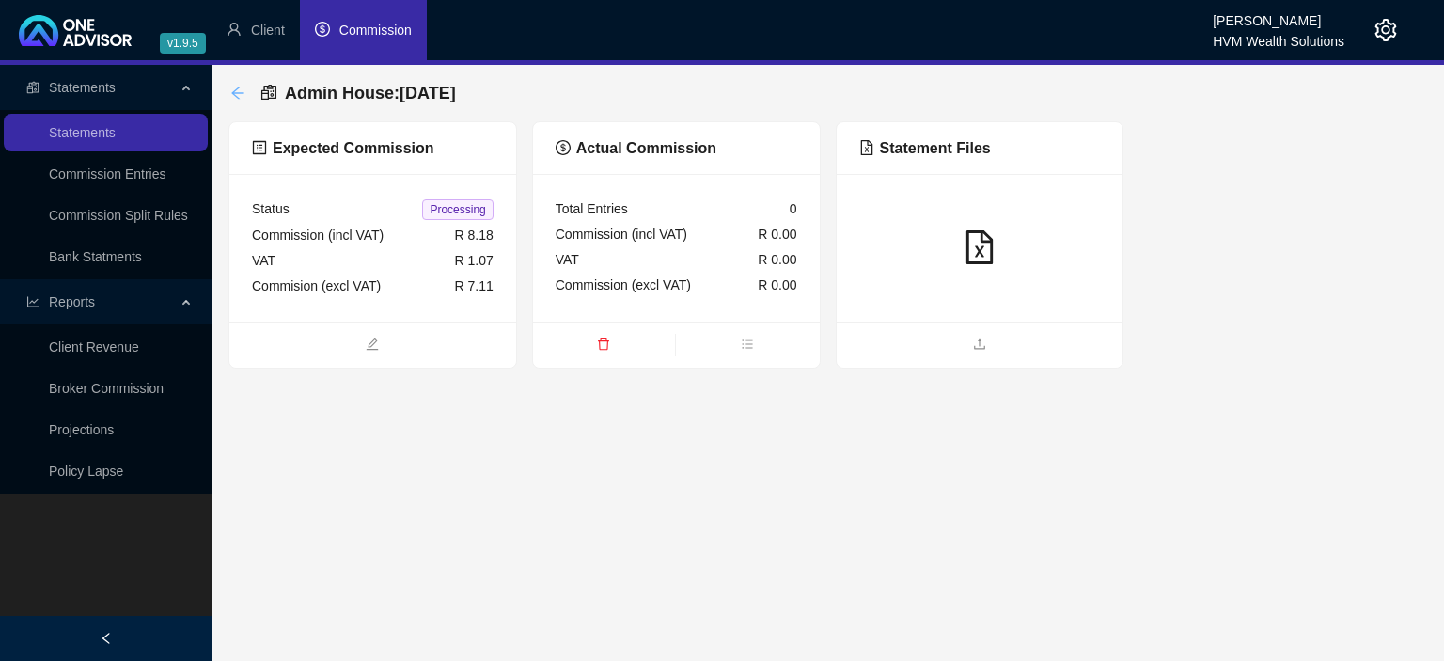
click at [234, 96] on icon "arrow-left" at bounding box center [237, 92] width 12 height 12
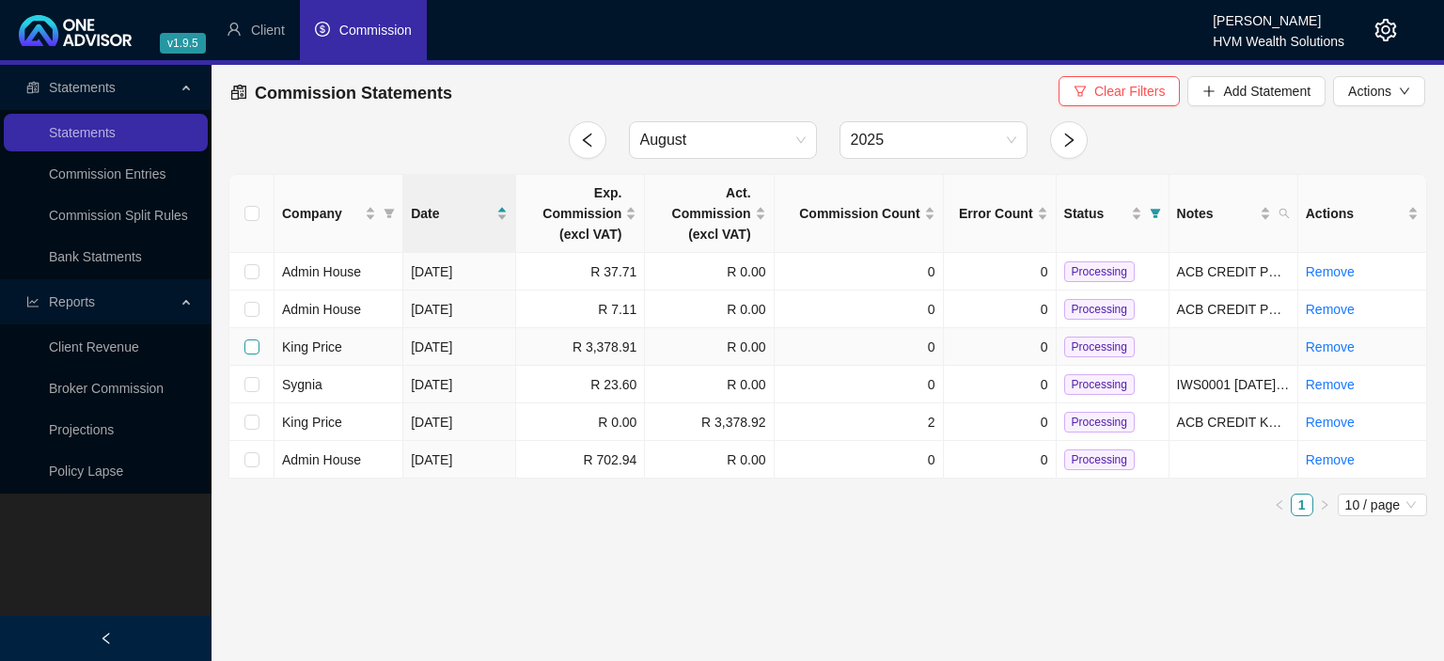
click at [246, 346] on input "checkbox" at bounding box center [251, 346] width 15 height 15
checkbox input "true"
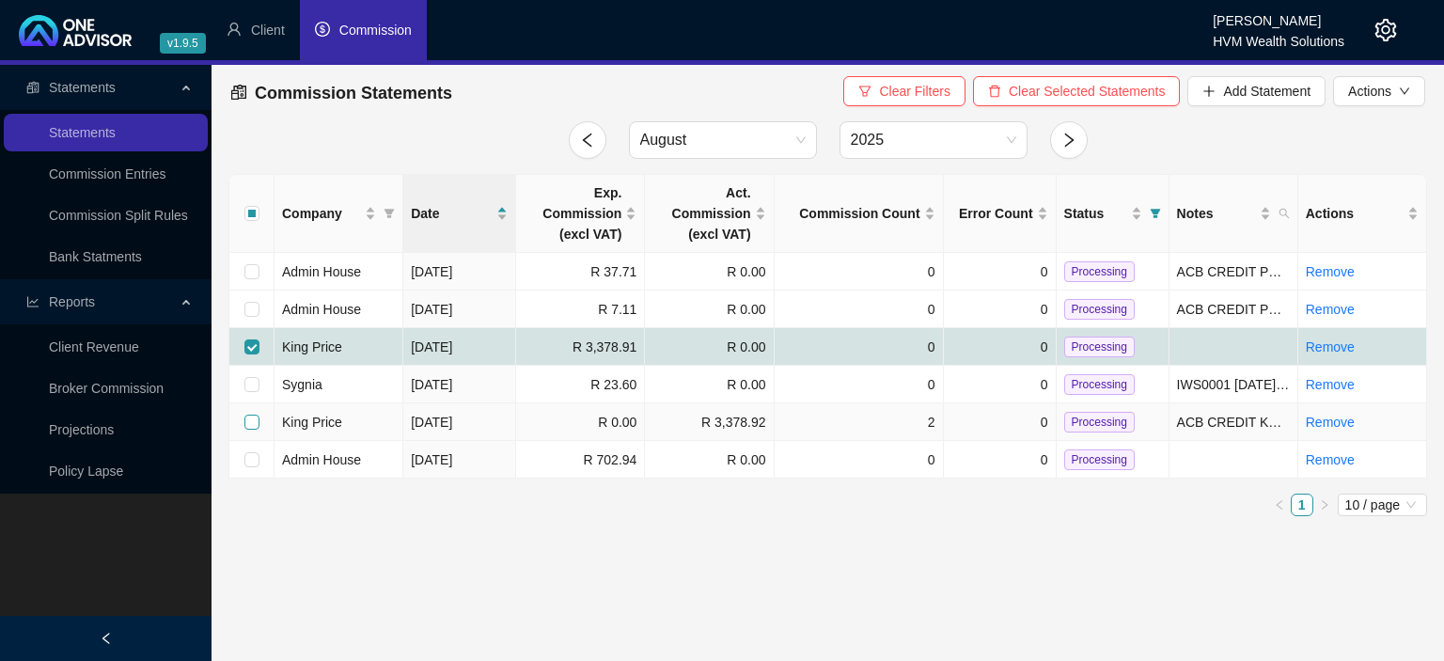
click at [252, 422] on input "checkbox" at bounding box center [251, 422] width 15 height 15
checkbox input "true"
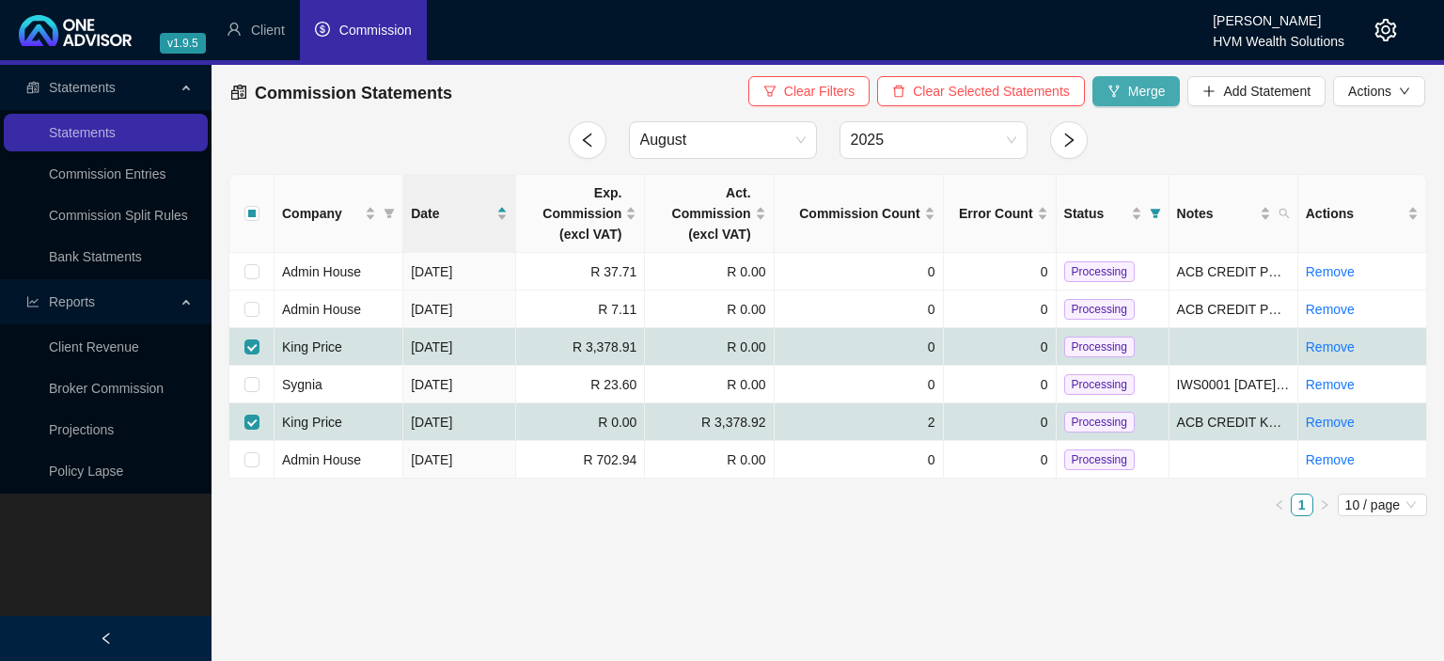
click at [1159, 93] on span "Merge" at bounding box center [1147, 91] width 38 height 21
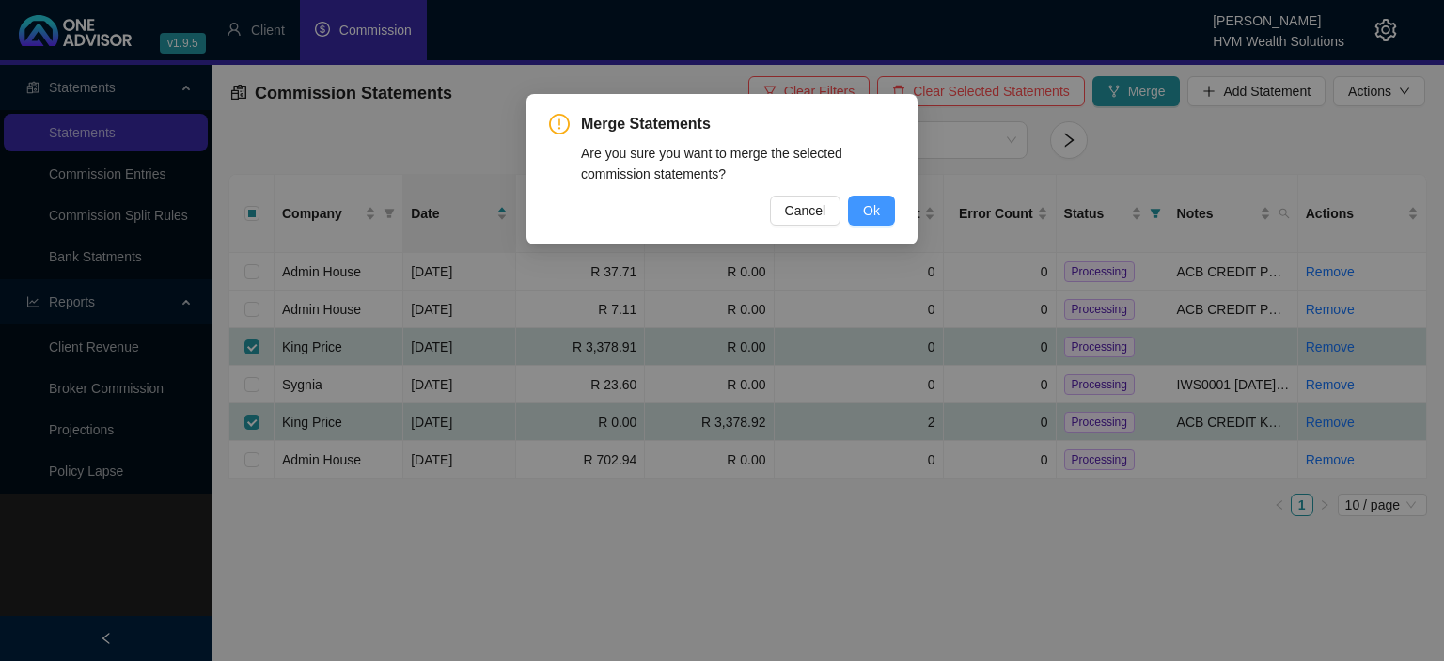
click at [874, 209] on span "Ok" at bounding box center [871, 210] width 17 height 21
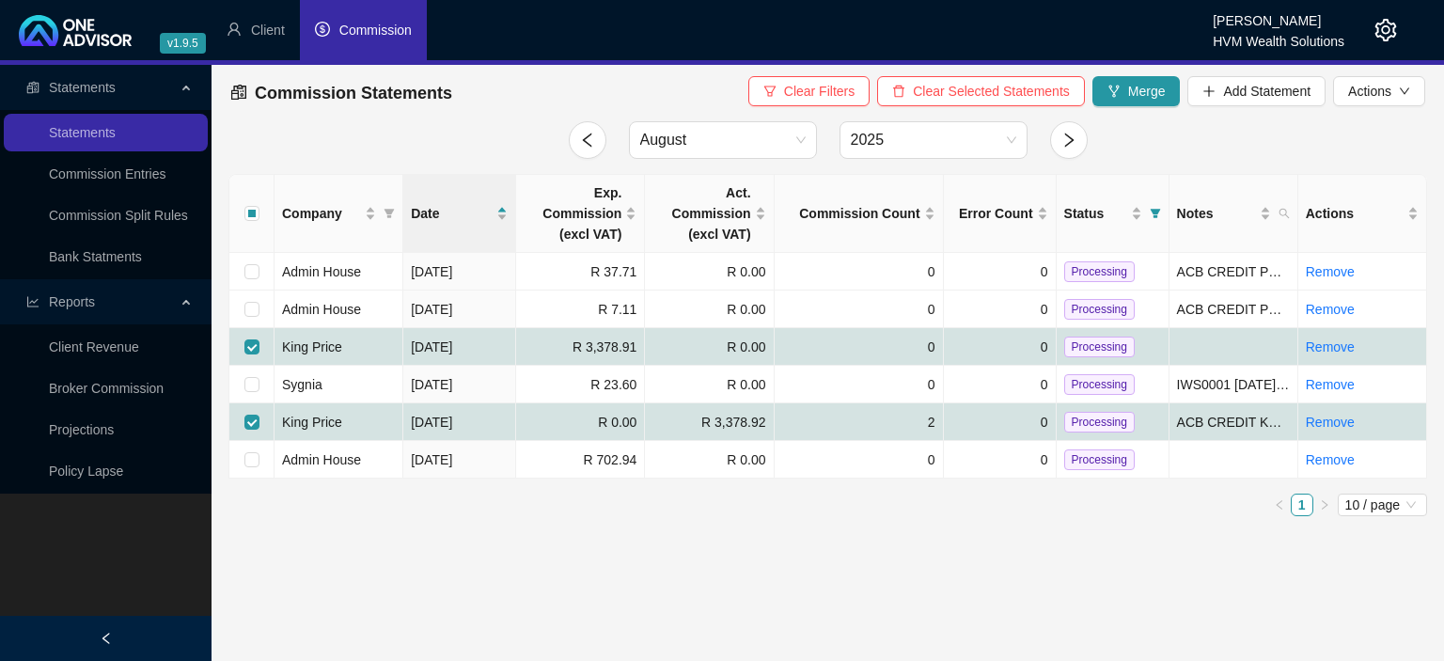
checkbox input "false"
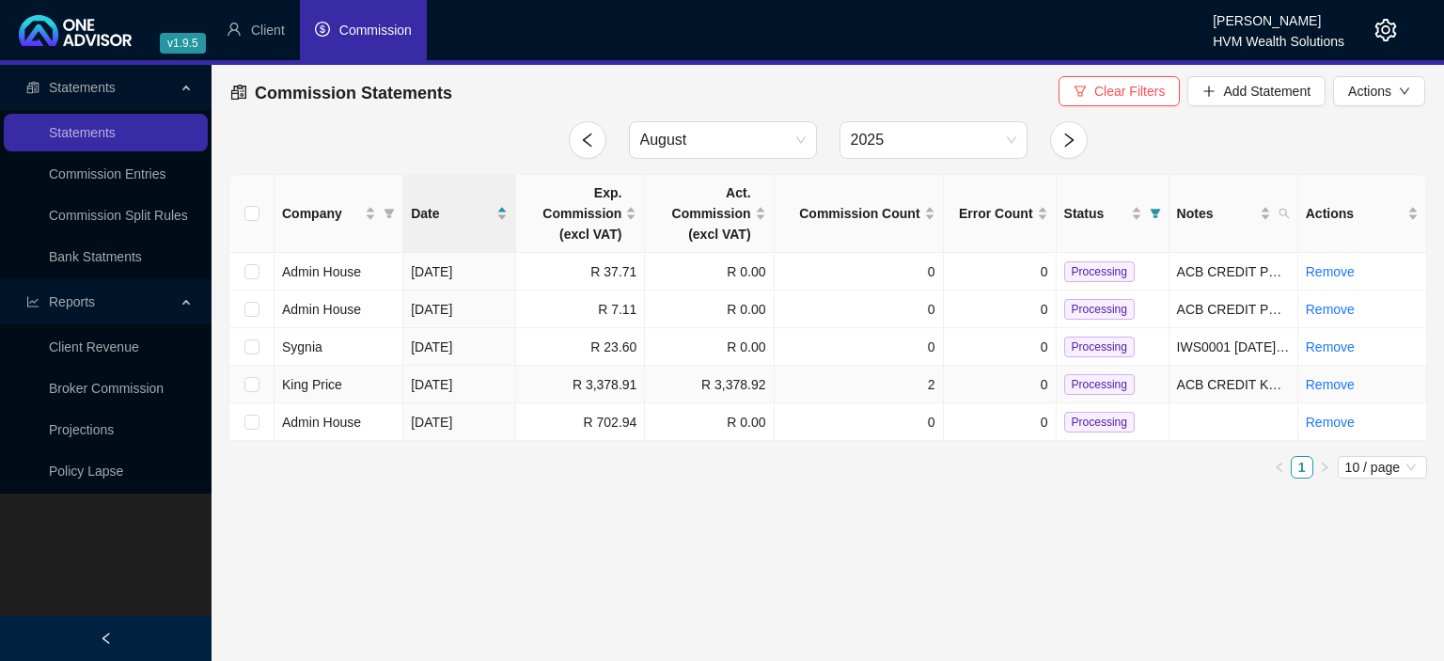
click at [1069, 388] on span "Processing" at bounding box center [1099, 384] width 70 height 21
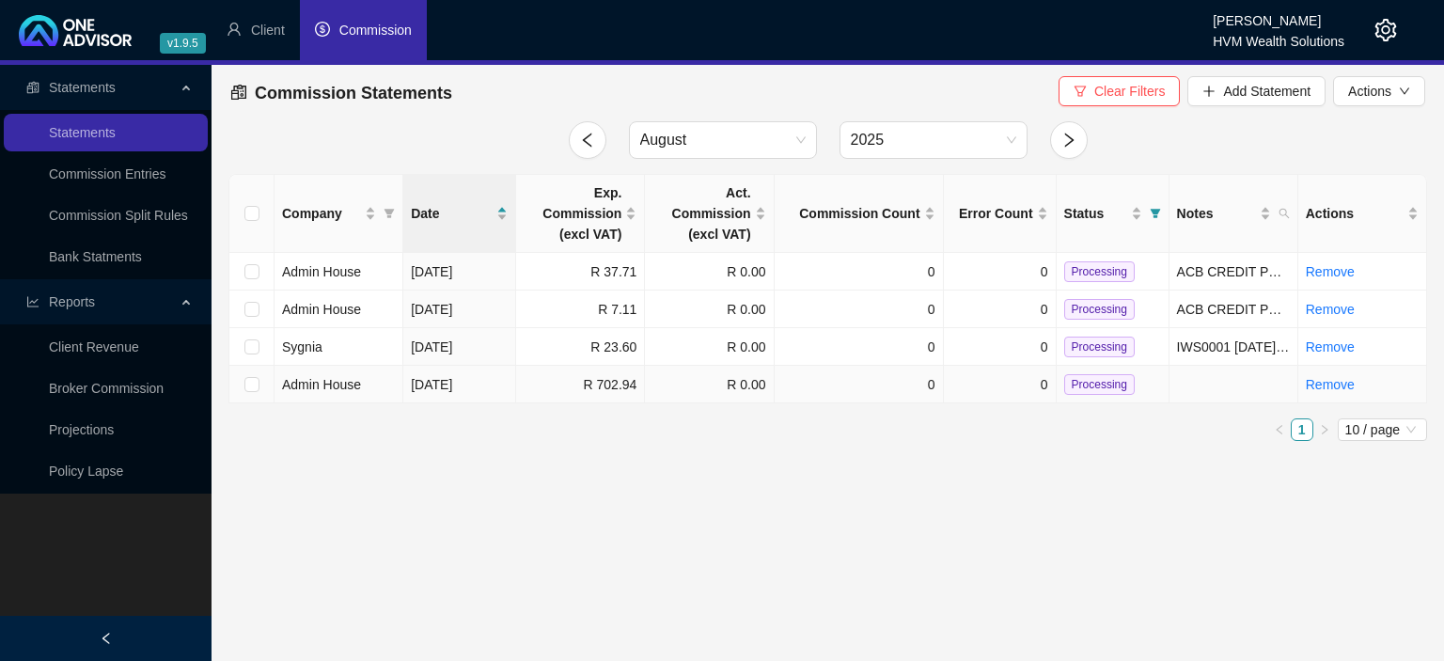
click at [321, 386] on span "Admin House" at bounding box center [321, 384] width 79 height 15
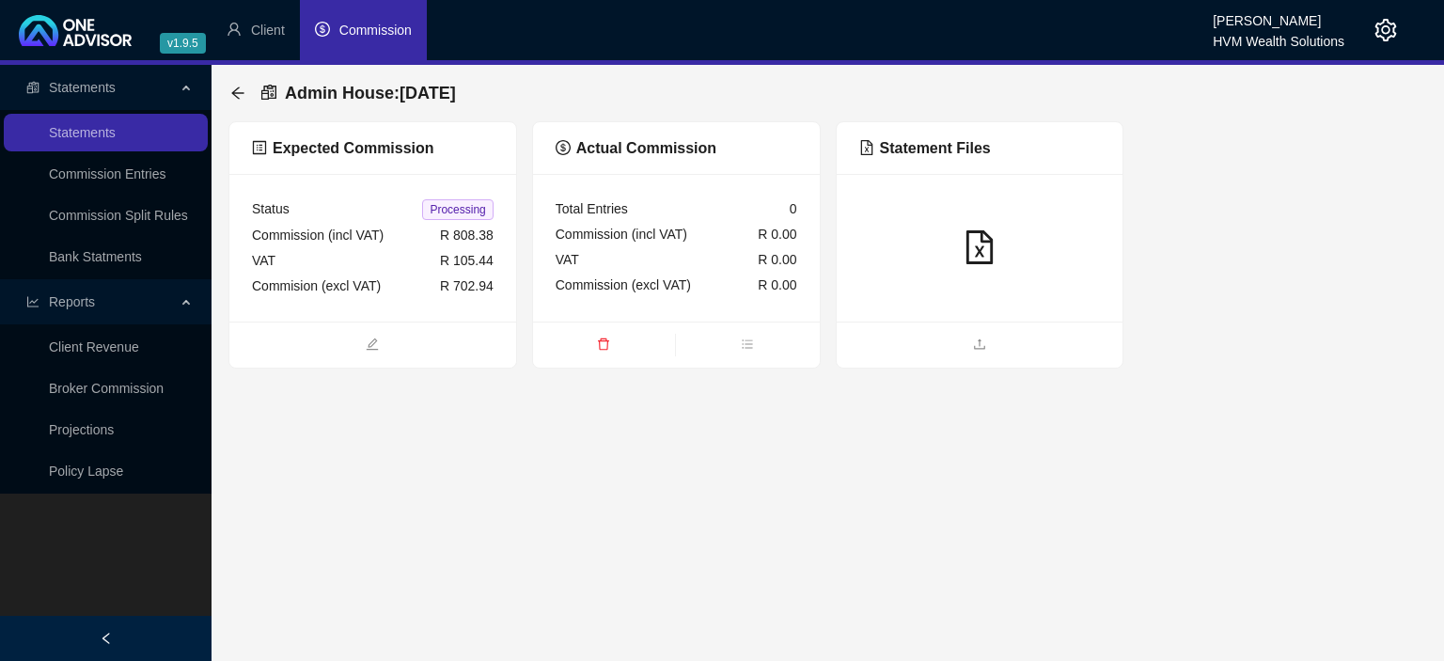
click at [399, 302] on div "Status Processing Commission (incl VAT) R 808.38 VAT R 105.44 Commision (excl V…" at bounding box center [372, 248] width 287 height 148
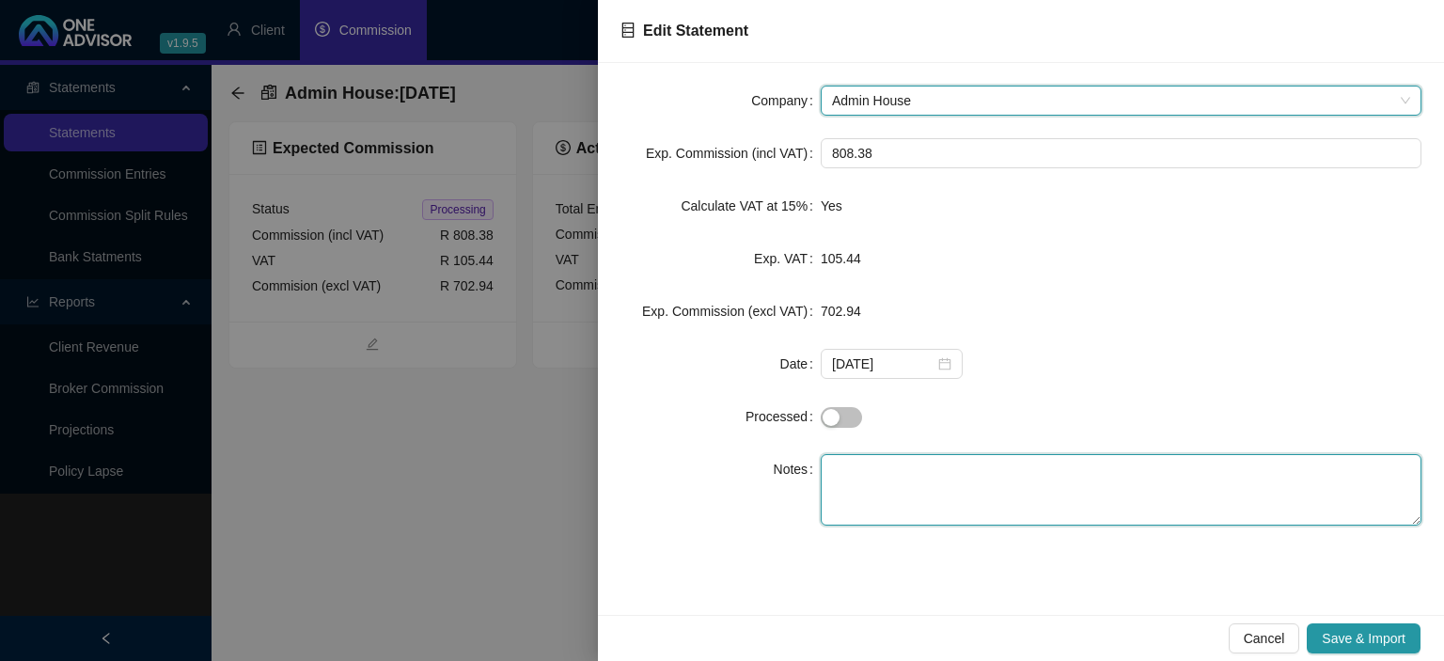
click at [866, 471] on textarea at bounding box center [1121, 489] width 601 height 71
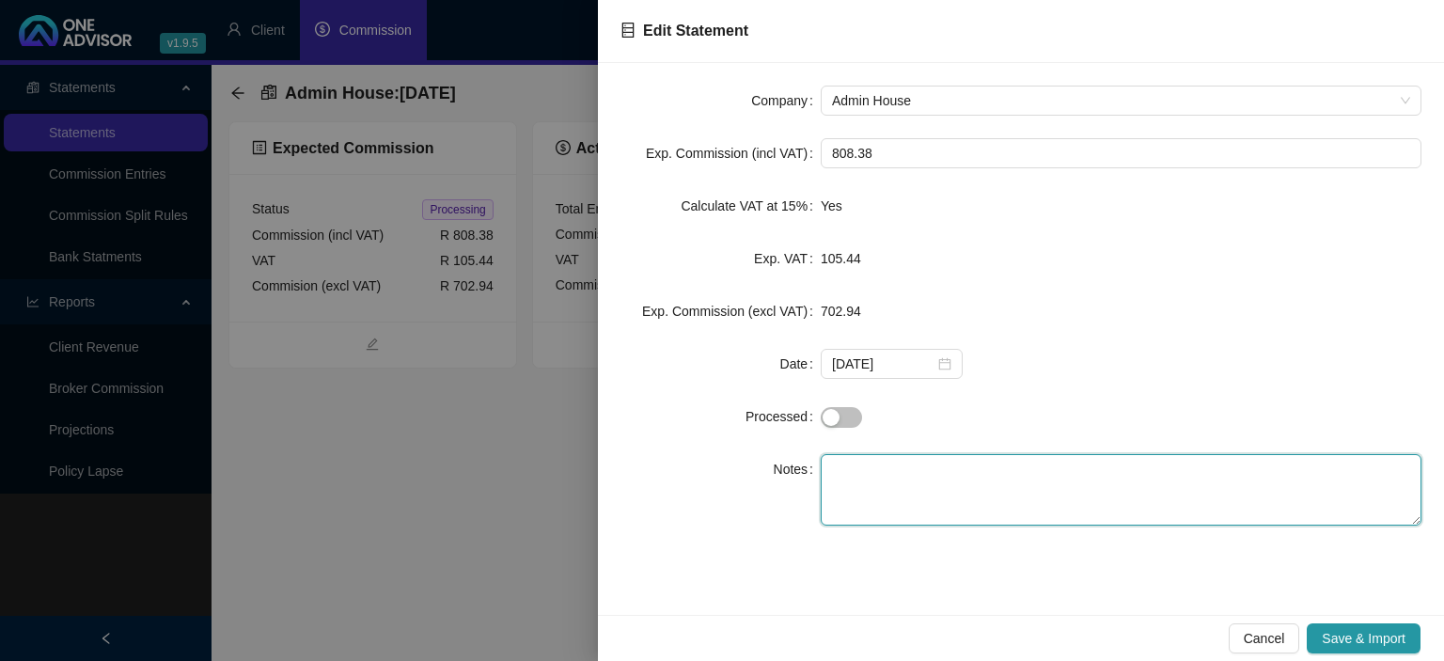
paste textarea "NPF CREDIT UMHLANGA EFTE1NMBCCX1N036/MFRF CAPIM OW"
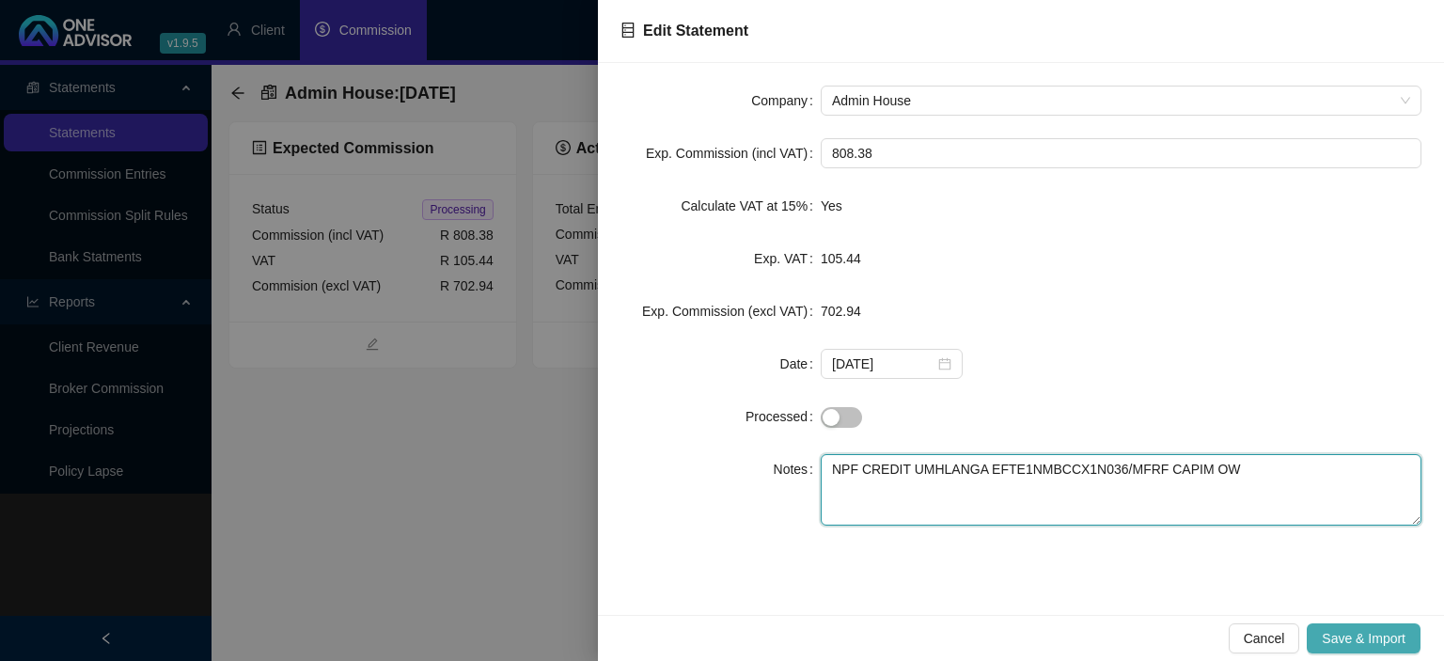
type textarea "NPF CREDIT UMHLANGA EFTE1NMBCCX1N036/MFRF CAPIM OW"
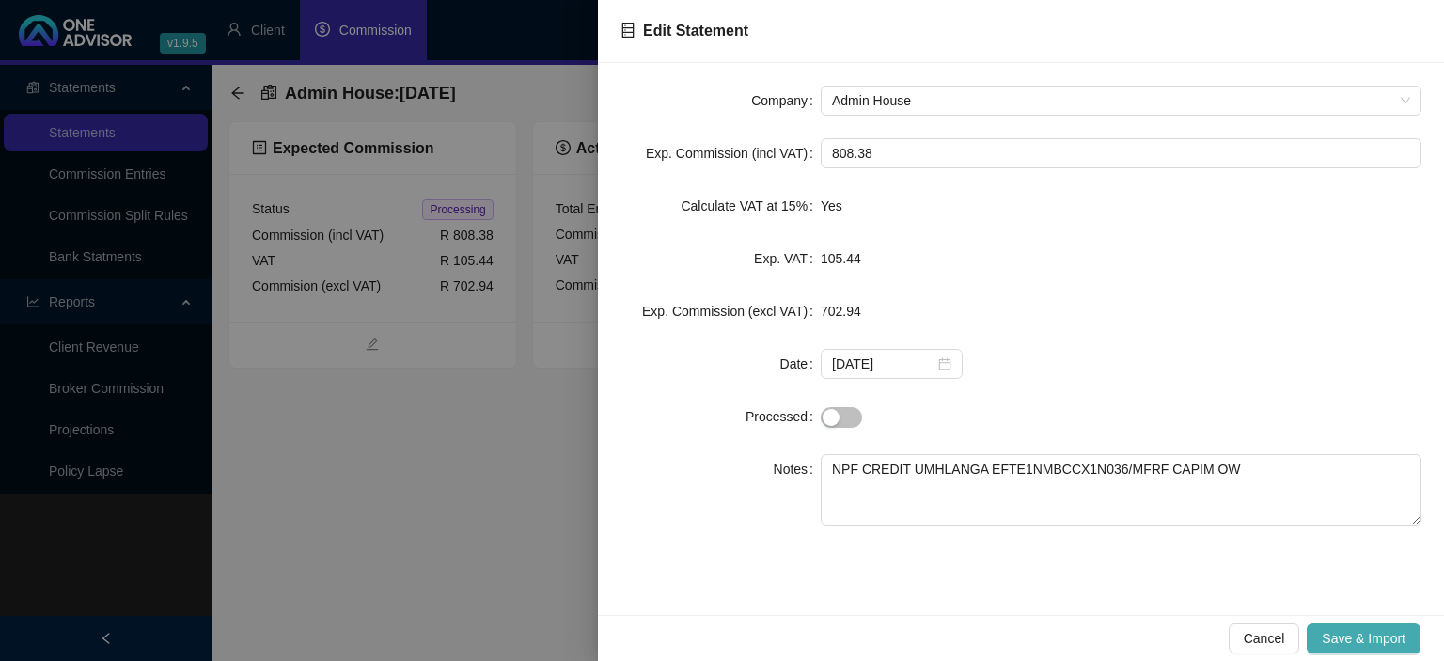
click at [1374, 637] on span "Save & Import" at bounding box center [1364, 638] width 84 height 21
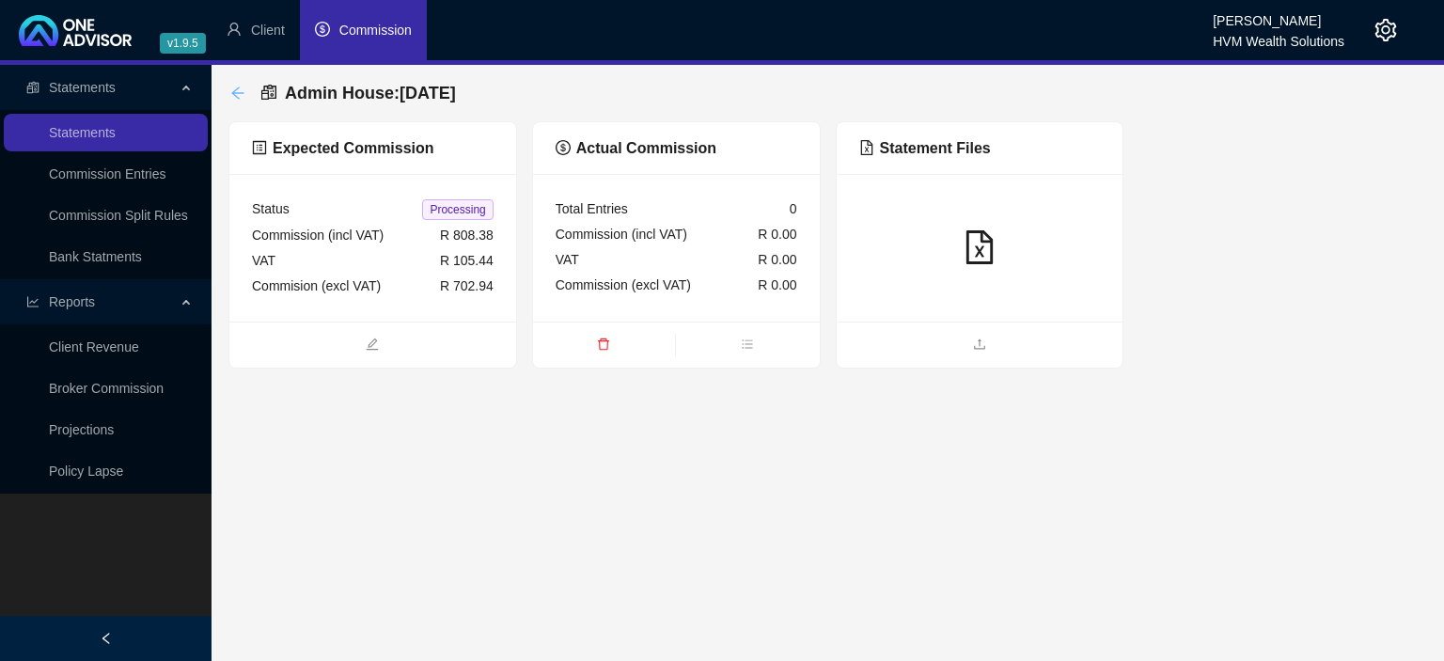
click at [235, 93] on icon "arrow-left" at bounding box center [237, 92] width 12 height 12
